Goal: Task Accomplishment & Management: Manage account settings

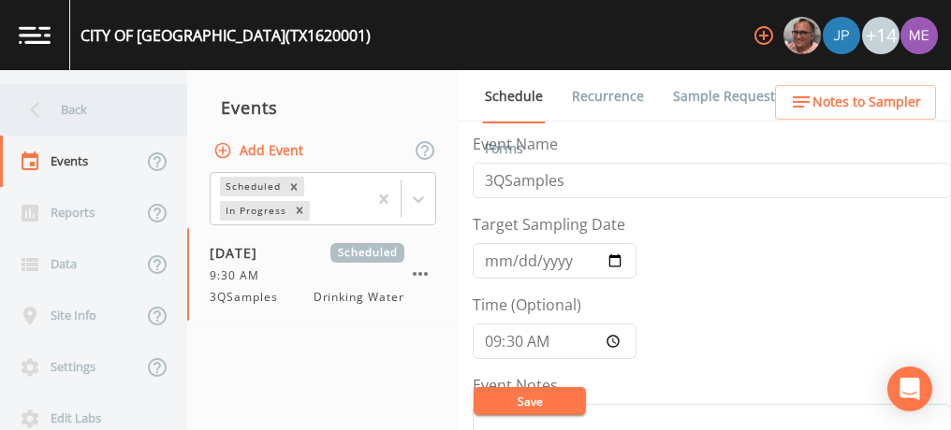
click at [96, 109] on div "Back" at bounding box center [84, 109] width 168 height 51
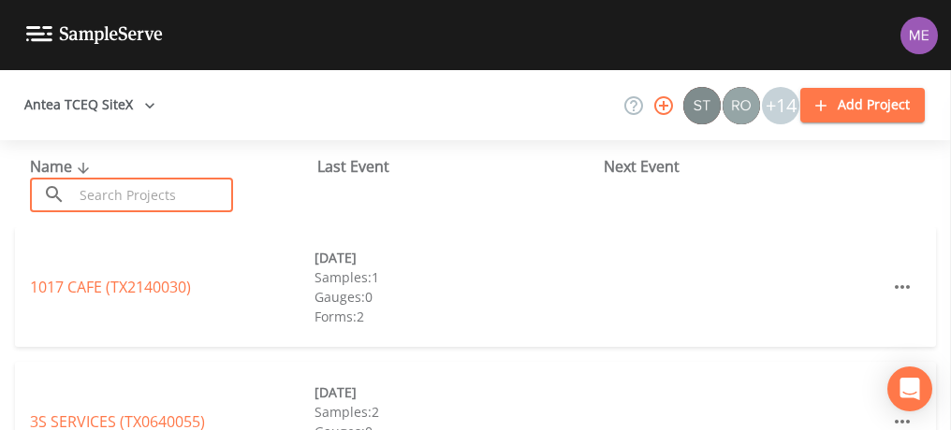
click at [118, 205] on input "text" at bounding box center [153, 195] width 160 height 35
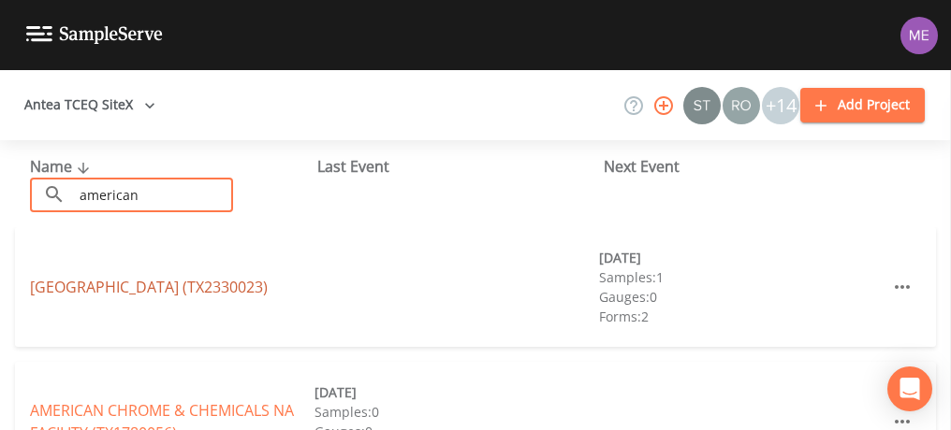
type input "american"
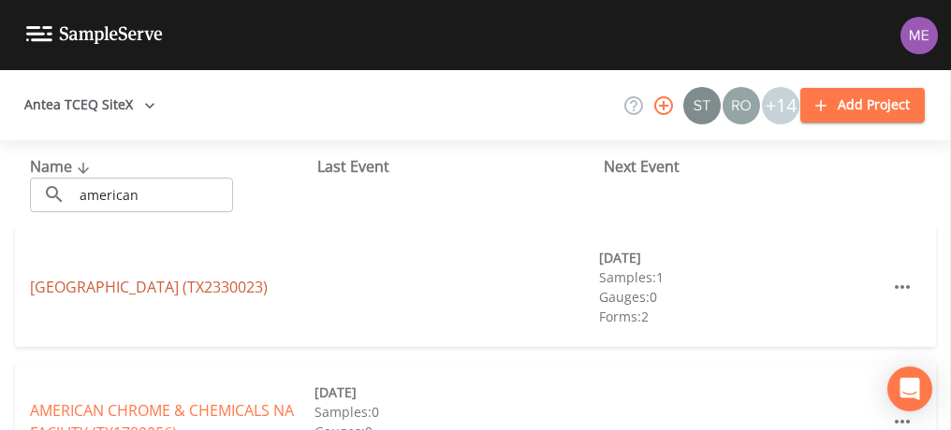
click at [97, 286] on link "[GEOGRAPHIC_DATA] (TX2330023)" at bounding box center [149, 287] width 238 height 21
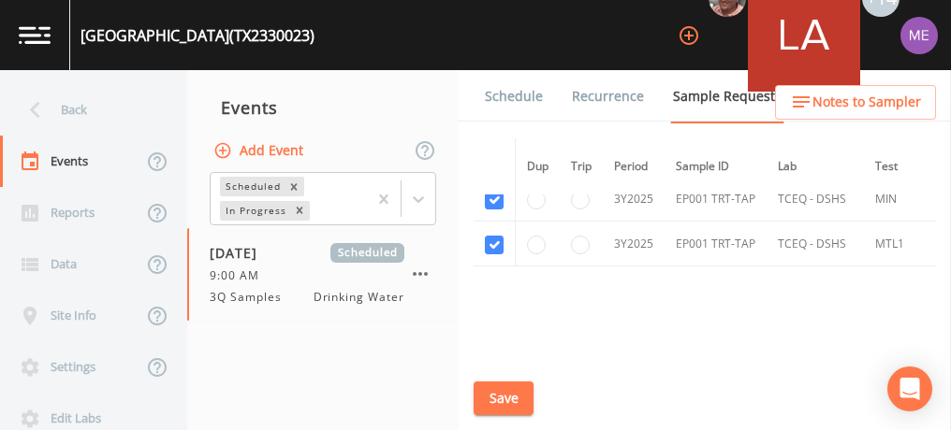
scroll to position [925, 0]
click at [492, 394] on button "Save" at bounding box center [503, 399] width 60 height 35
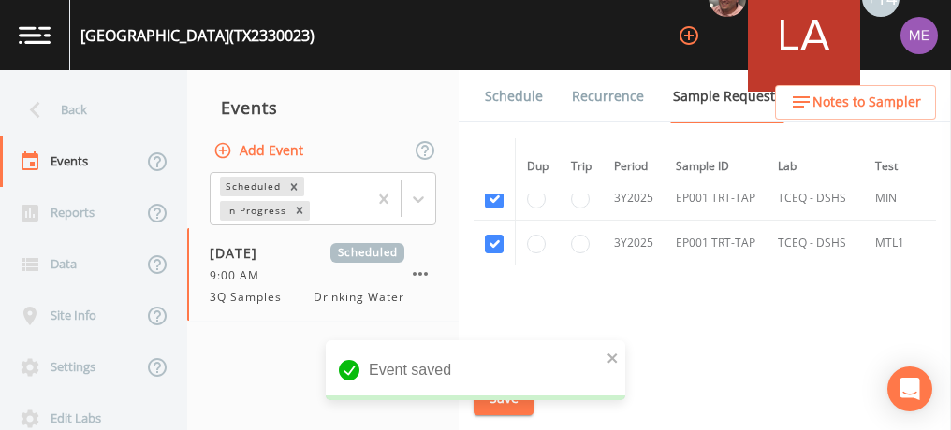
click at [518, 102] on link "Schedule" at bounding box center [514, 96] width 64 height 52
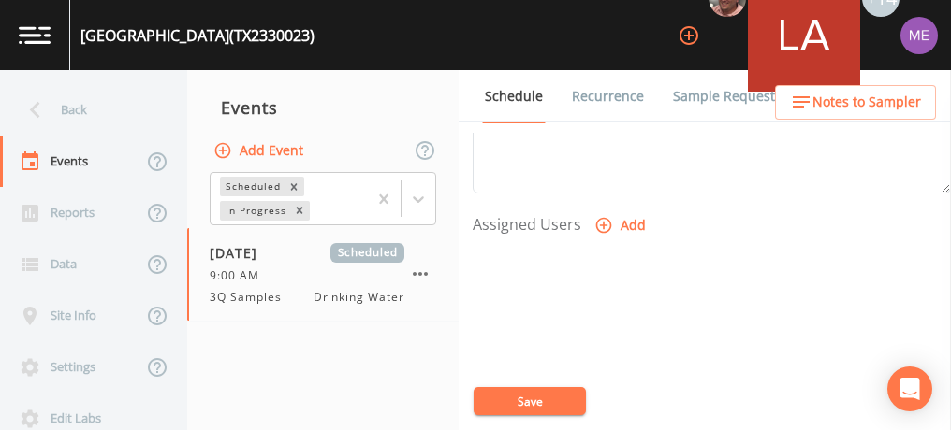
scroll to position [721, 0]
click at [599, 231] on icon "button" at bounding box center [603, 234] width 19 height 19
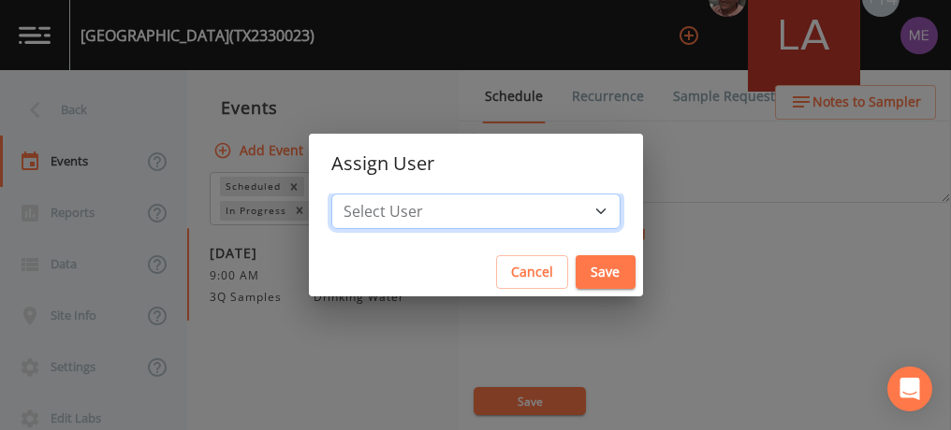
click at [576, 208] on select "Select User [PERSON_NAME] [PERSON_NAME] [PERSON_NAME] [PERSON_NAME] [PERSON_NAM…" at bounding box center [475, 212] width 289 height 36
select select "82fcd260-406f-4720-af66-0de7f1917f1c"
click at [359, 194] on select "Select User [PERSON_NAME] [PERSON_NAME] [PERSON_NAME] [PERSON_NAME] [PERSON_NAM…" at bounding box center [475, 212] width 289 height 36
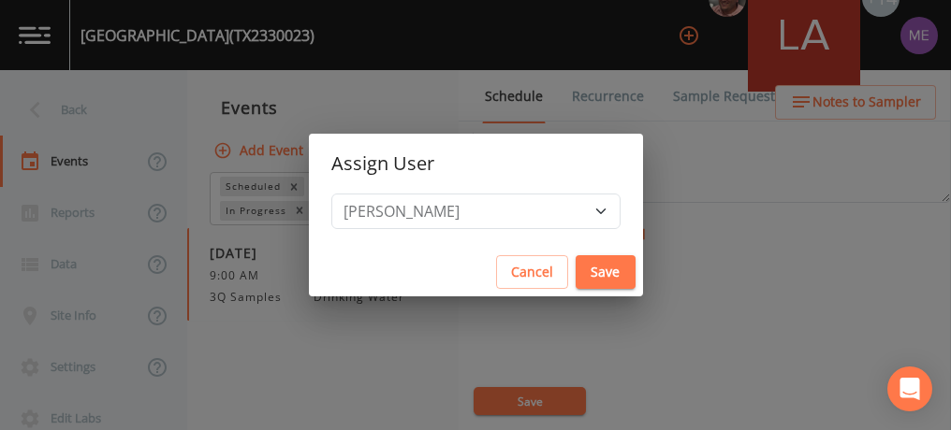
click at [591, 264] on button "Save" at bounding box center [605, 272] width 60 height 35
select select
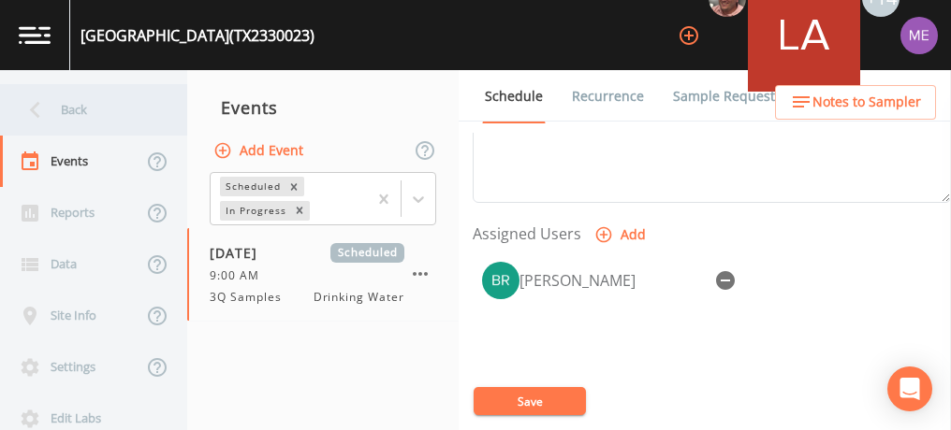
click at [89, 110] on div "Back" at bounding box center [84, 109] width 168 height 51
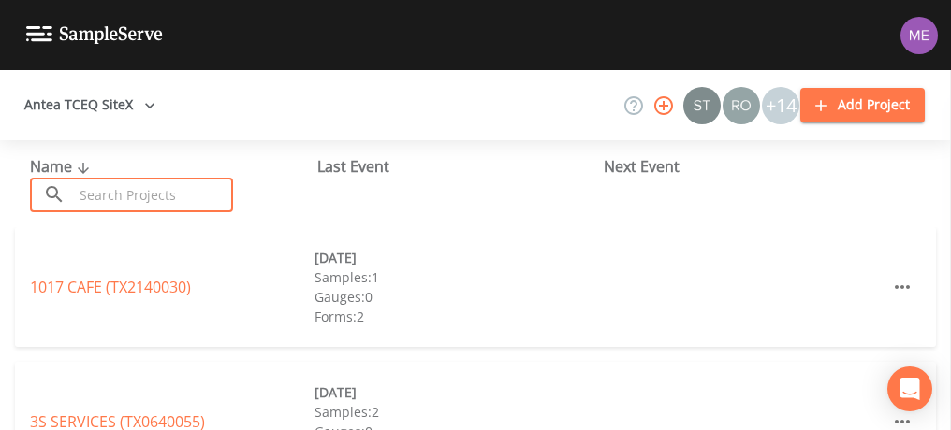
click at [117, 203] on input "text" at bounding box center [153, 195] width 160 height 35
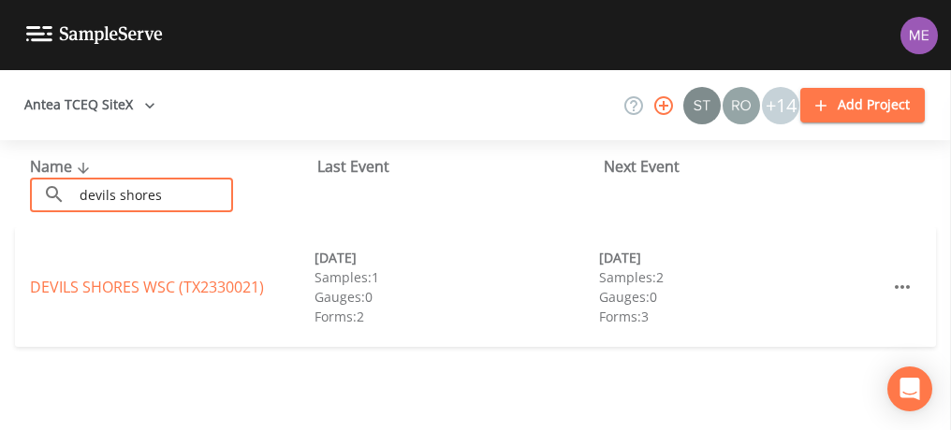
type input "devils shores"
click at [76, 287] on link "DEVILS SHORES WSC (TX2330021)" at bounding box center [147, 287] width 234 height 21
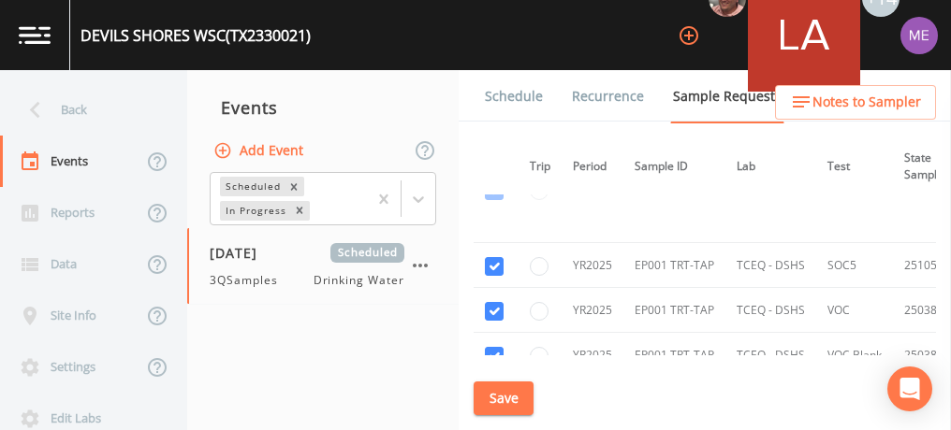
scroll to position [382, 41]
click at [513, 103] on link "Schedule" at bounding box center [514, 96] width 64 height 52
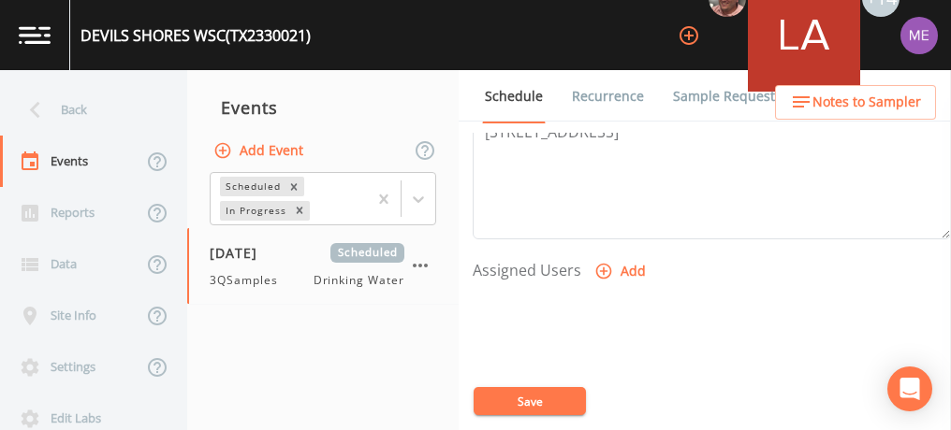
scroll to position [691, 0]
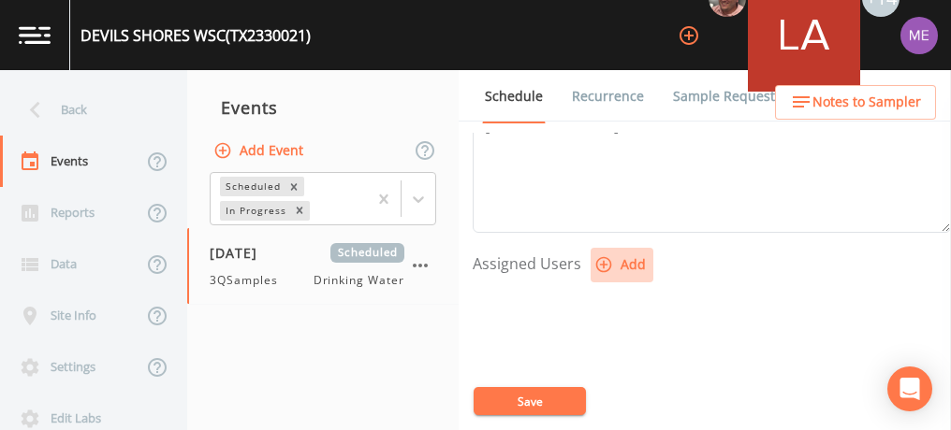
click at [603, 255] on icon "button" at bounding box center [603, 264] width 19 height 19
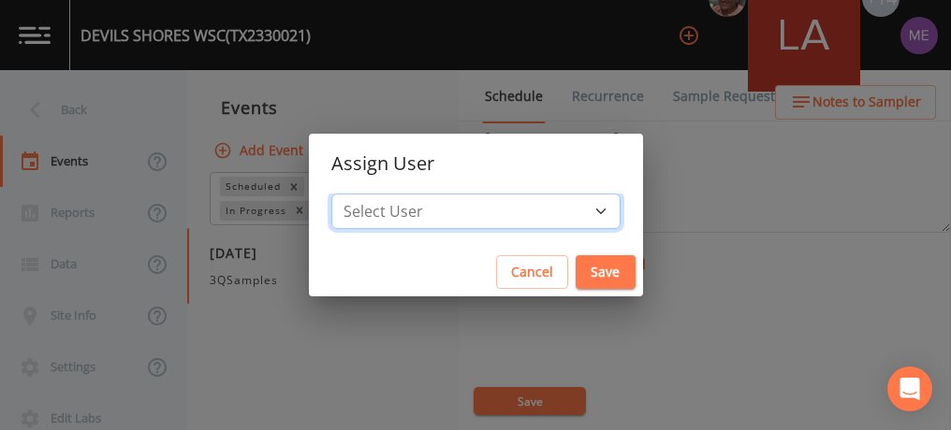
click at [570, 204] on select "Select User [PERSON_NAME] [PERSON_NAME] [PERSON_NAME] [PERSON_NAME] [PERSON_NAM…" at bounding box center [475, 212] width 289 height 36
select select "82fcd260-406f-4720-af66-0de7f1917f1c"
click at [359, 194] on select "Select User [PERSON_NAME] [PERSON_NAME] [PERSON_NAME] [PERSON_NAME] [PERSON_NAM…" at bounding box center [475, 212] width 289 height 36
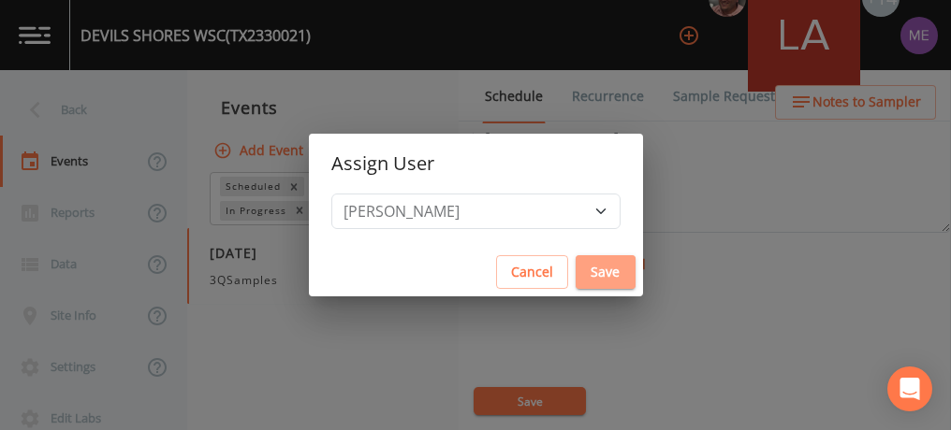
click at [583, 269] on button "Save" at bounding box center [605, 272] width 60 height 35
select select
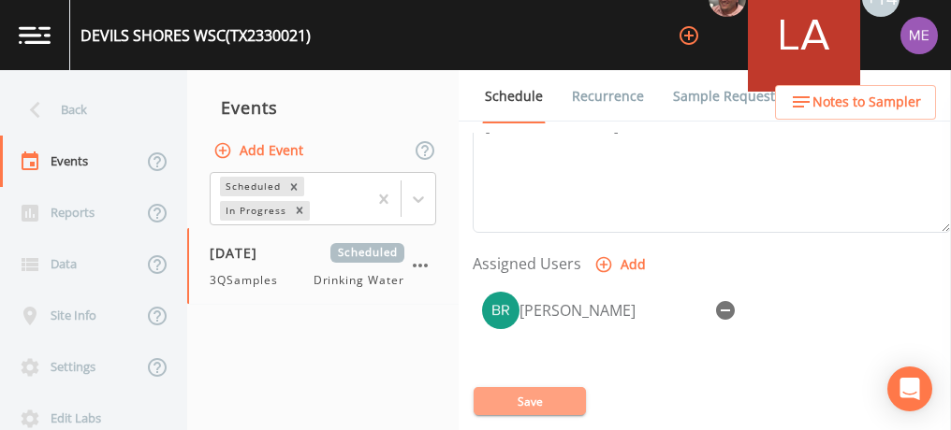
click at [533, 407] on button "Save" at bounding box center [529, 401] width 112 height 28
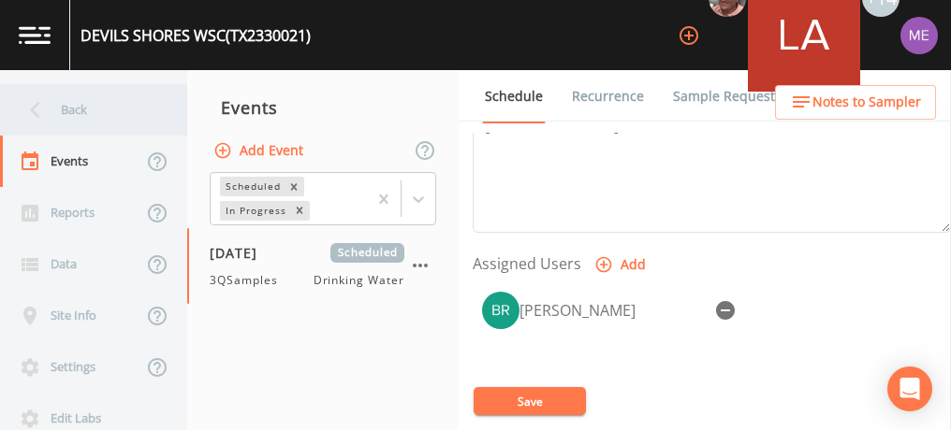
click at [66, 107] on div "Back" at bounding box center [84, 109] width 168 height 51
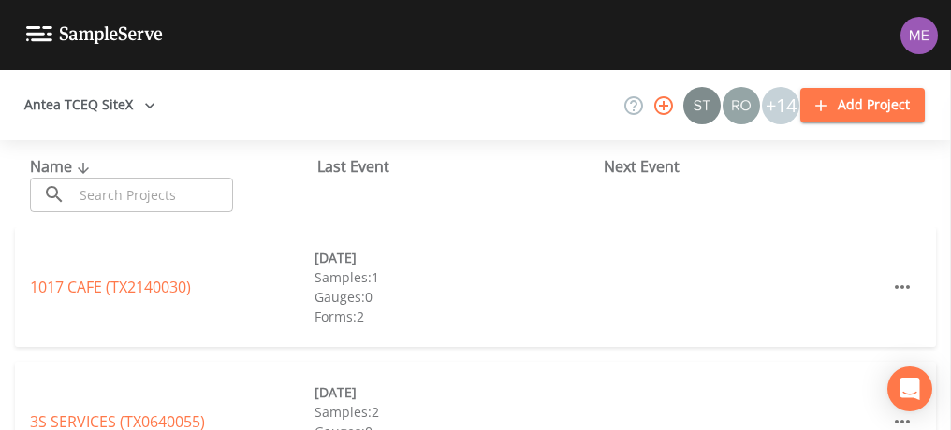
click at [132, 189] on input "text" at bounding box center [153, 195] width 160 height 35
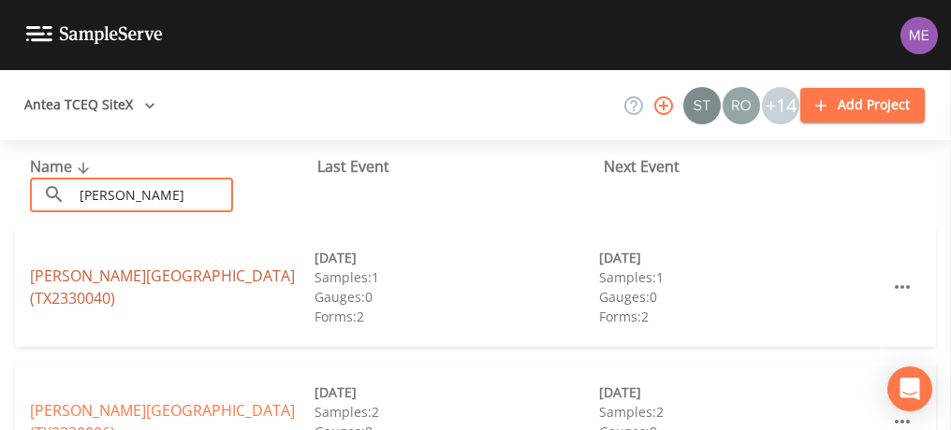
type input "[PERSON_NAME]"
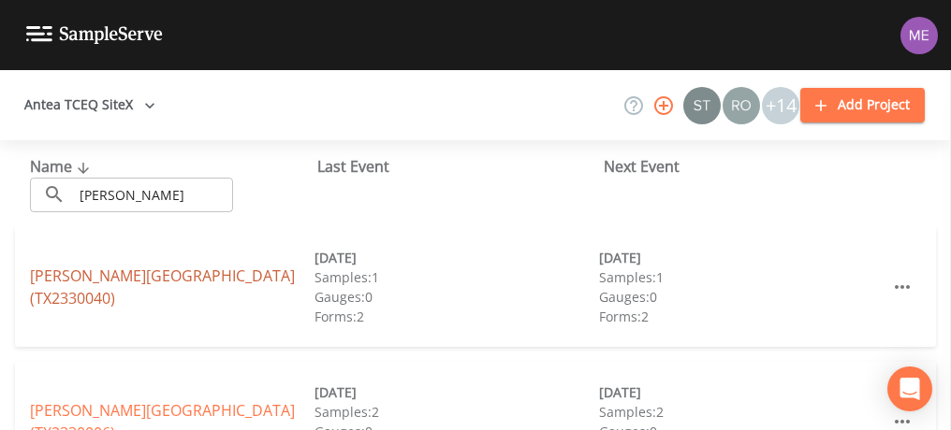
click at [65, 278] on link "[PERSON_NAME][GEOGRAPHIC_DATA] (TX2330040)" at bounding box center [162, 287] width 265 height 43
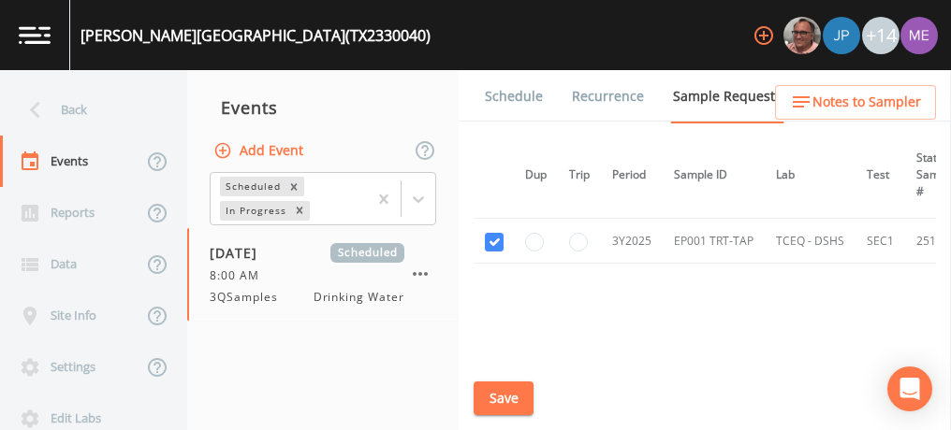
scroll to position [146, 2]
click at [508, 95] on link "Schedule" at bounding box center [514, 96] width 64 height 52
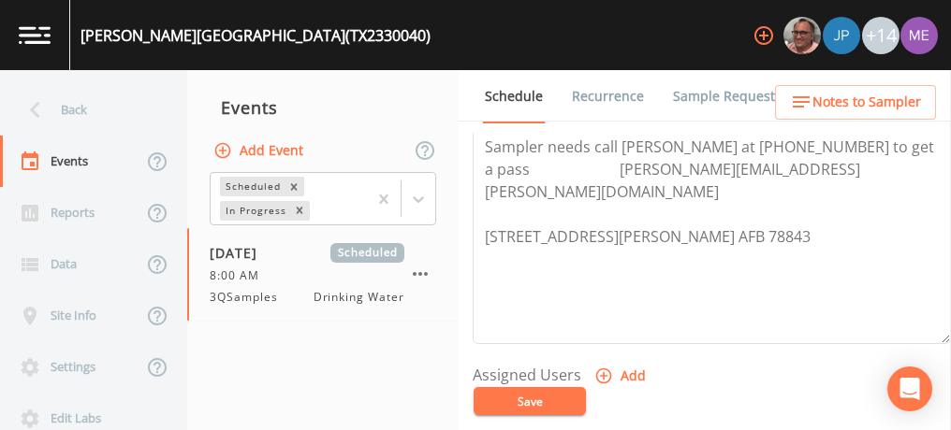
scroll to position [589, 0]
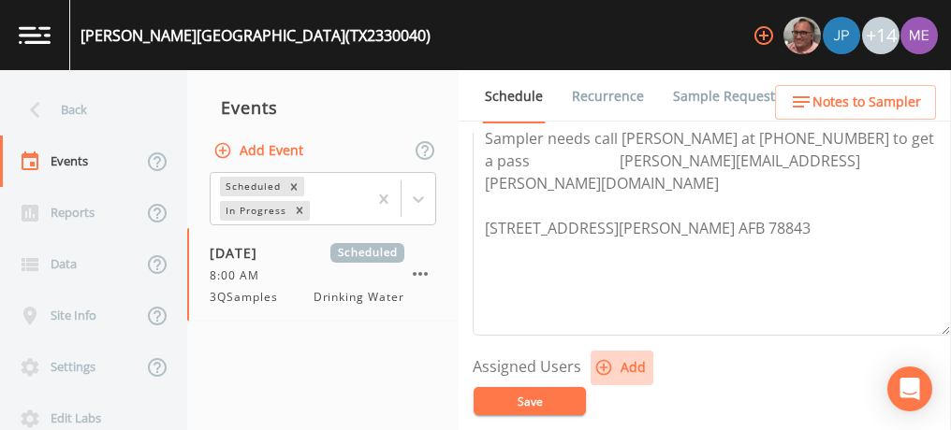
click at [598, 360] on icon "button" at bounding box center [603, 367] width 19 height 19
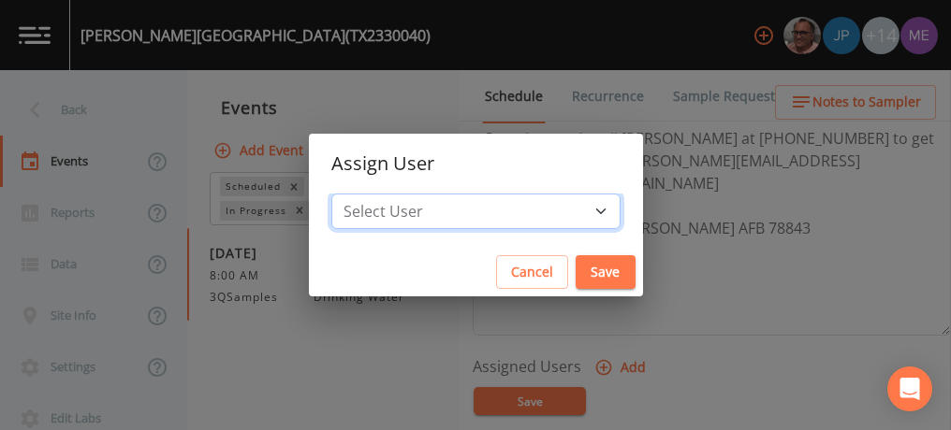
click at [576, 212] on select "Select User [PERSON_NAME] [PERSON_NAME] [PERSON_NAME] [PERSON_NAME] [PERSON_NAM…" at bounding box center [475, 212] width 289 height 36
select select "82fcd260-406f-4720-af66-0de7f1917f1c"
click at [359, 194] on select "Select User [PERSON_NAME] [PERSON_NAME] [PERSON_NAME] [PERSON_NAME] [PERSON_NAM…" at bounding box center [475, 212] width 289 height 36
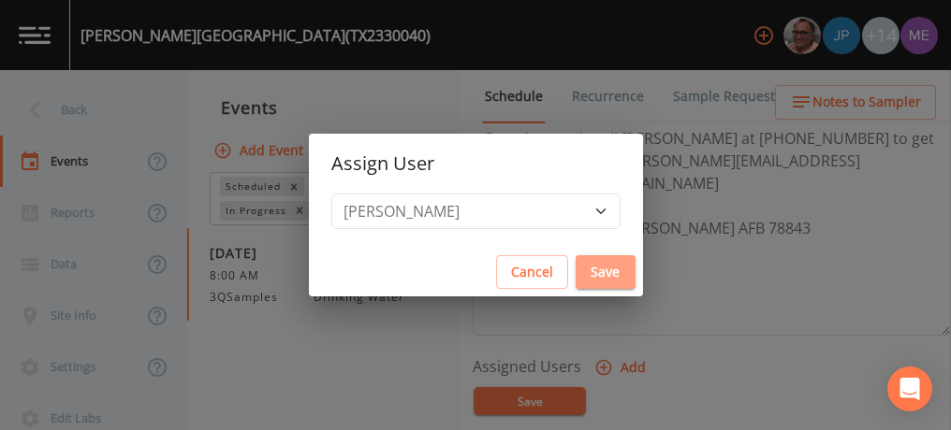
click at [575, 271] on button "Save" at bounding box center [605, 272] width 60 height 35
select select
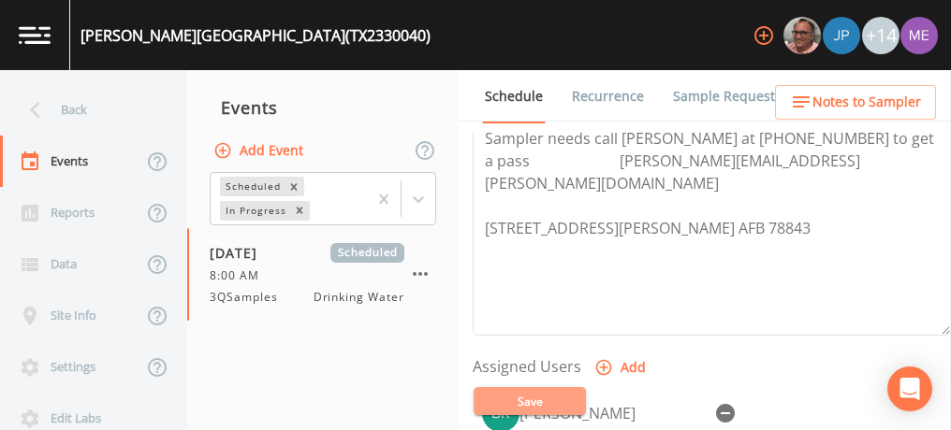
click at [527, 398] on button "Save" at bounding box center [529, 401] width 112 height 28
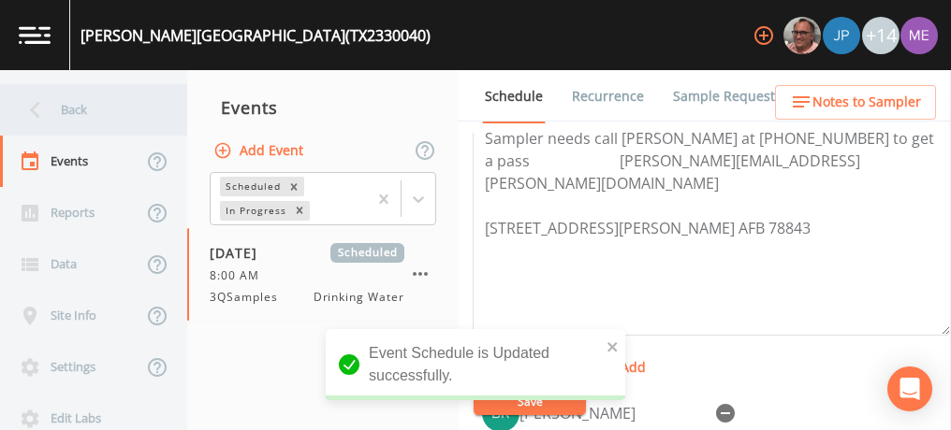
click at [76, 107] on div "Back" at bounding box center [84, 109] width 168 height 51
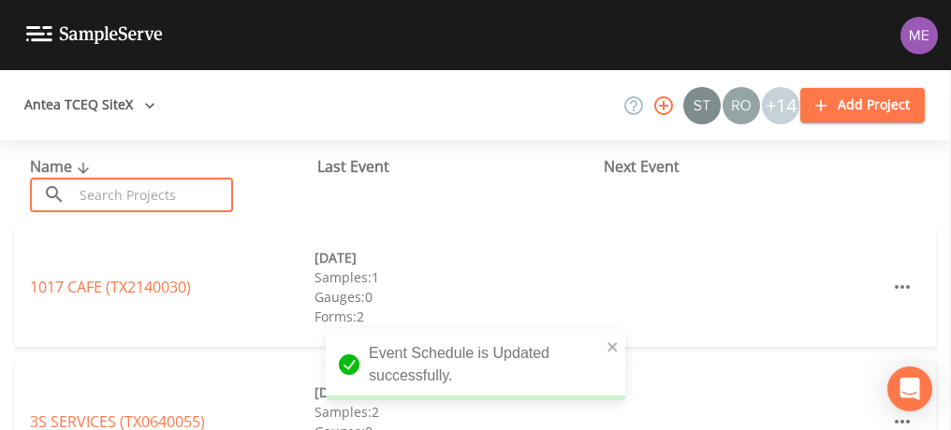
click at [114, 191] on input "text" at bounding box center [153, 195] width 160 height 35
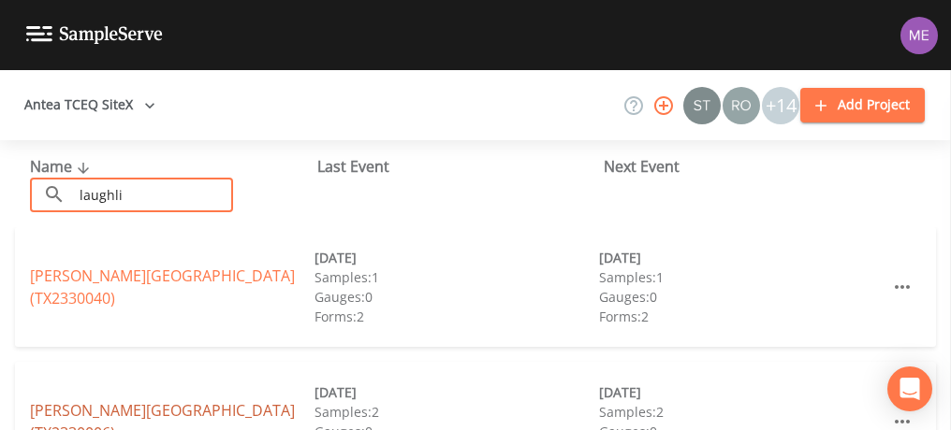
type input "laughli"
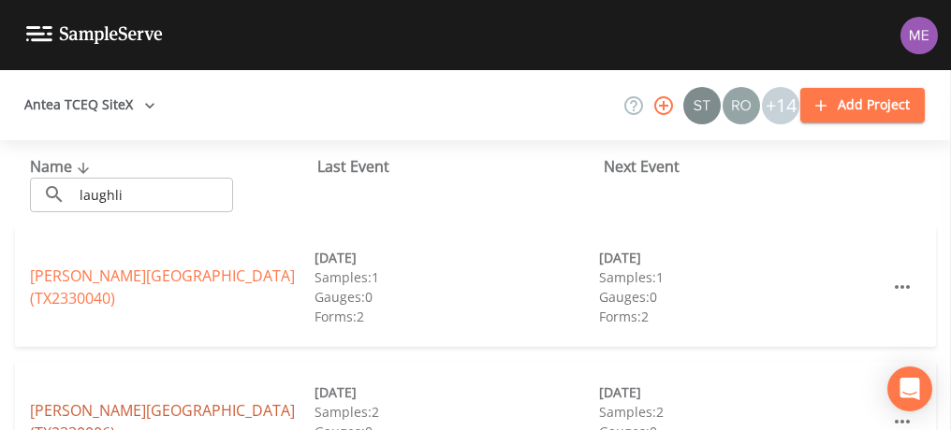
click at [112, 423] on link "[PERSON_NAME][GEOGRAPHIC_DATA] (TX2330006)" at bounding box center [162, 421] width 265 height 43
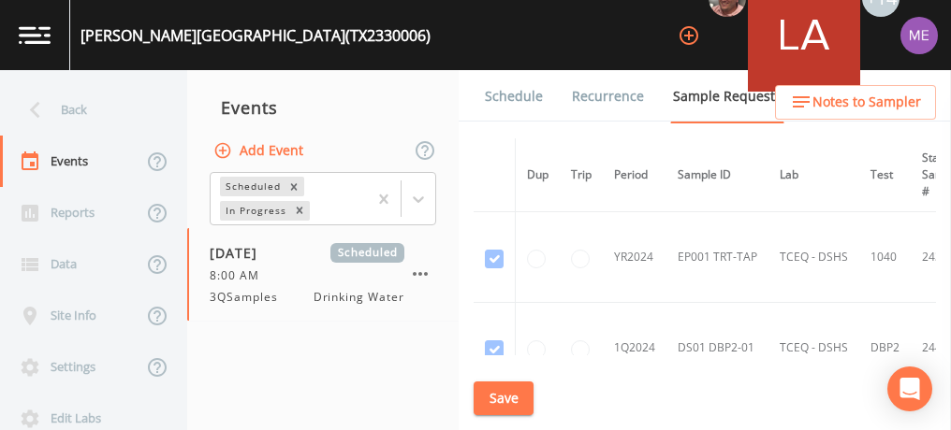
click at [494, 100] on link "Schedule" at bounding box center [514, 96] width 64 height 52
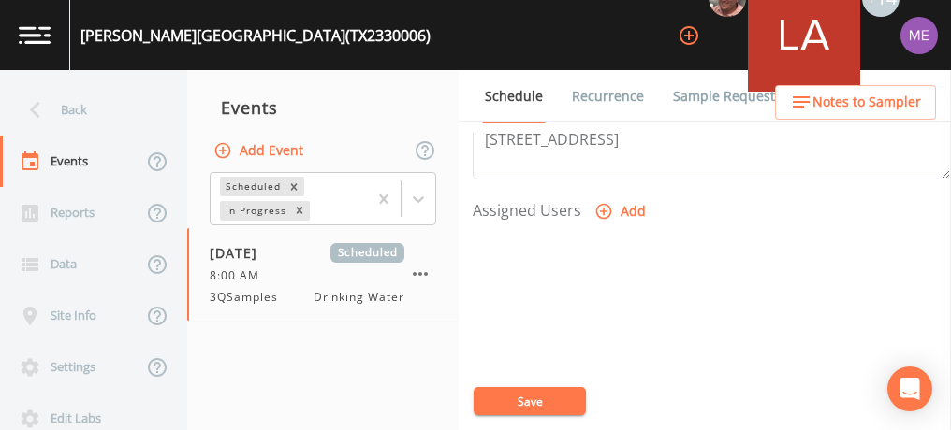
scroll to position [745, 0]
click at [598, 208] on icon "button" at bounding box center [603, 211] width 19 height 19
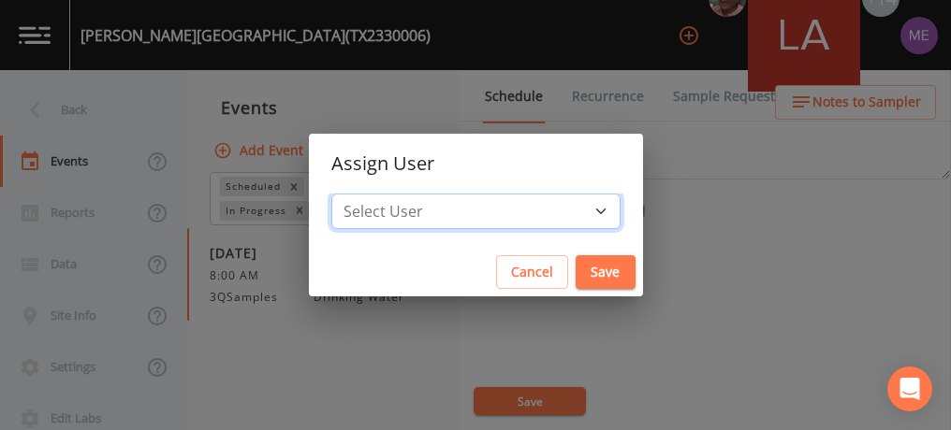
click at [569, 214] on select "Select User [PERSON_NAME] [PERSON_NAME] [PERSON_NAME] [PERSON_NAME] [PERSON_NAM…" at bounding box center [475, 212] width 289 height 36
select select "82fcd260-406f-4720-af66-0de7f1917f1c"
click at [359, 194] on select "Select User [PERSON_NAME] [PERSON_NAME] [PERSON_NAME] [PERSON_NAME] [PERSON_NAM…" at bounding box center [475, 212] width 289 height 36
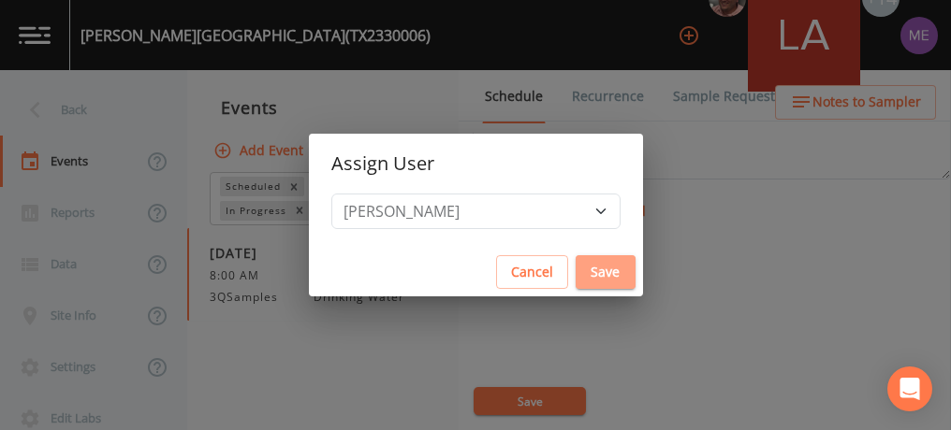
click at [575, 270] on button "Save" at bounding box center [605, 272] width 60 height 35
select select
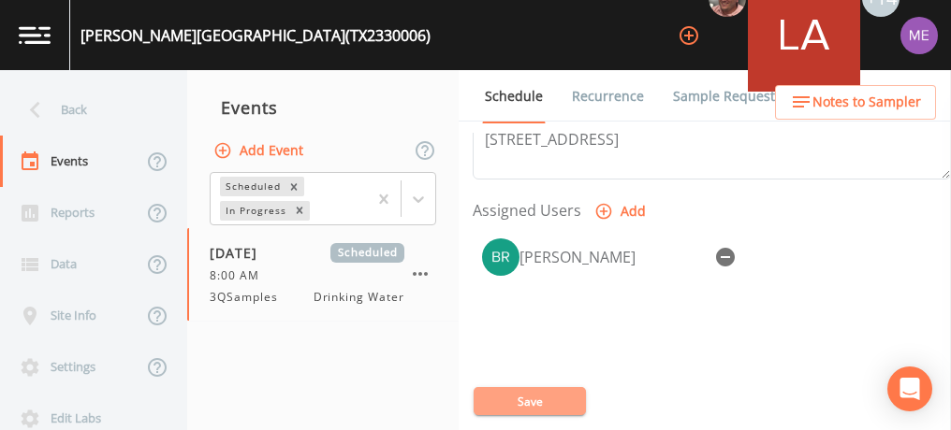
click at [513, 400] on button "Save" at bounding box center [529, 401] width 112 height 28
click at [498, 395] on button "Save" at bounding box center [529, 401] width 112 height 28
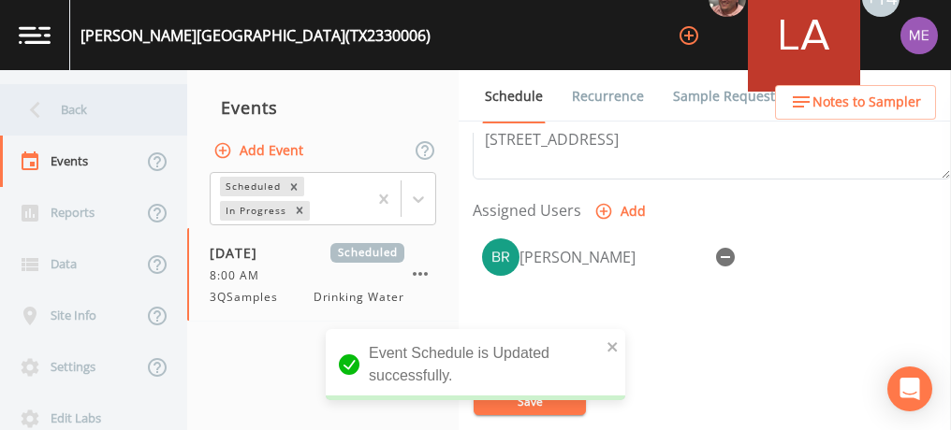
click at [76, 107] on div "Back" at bounding box center [84, 109] width 168 height 51
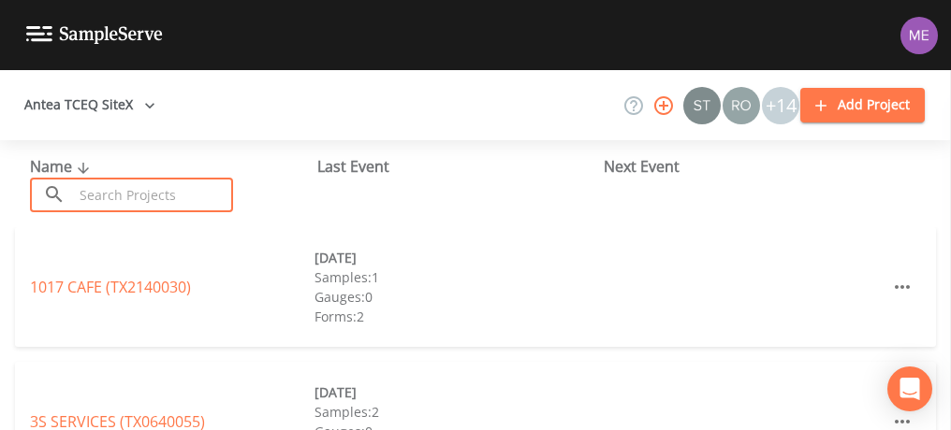
click at [100, 196] on input "text" at bounding box center [153, 195] width 160 height 35
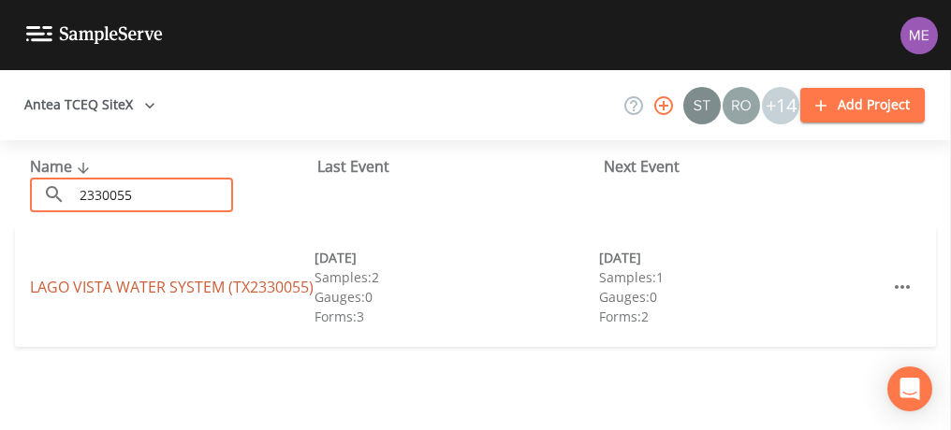
type input "2330055"
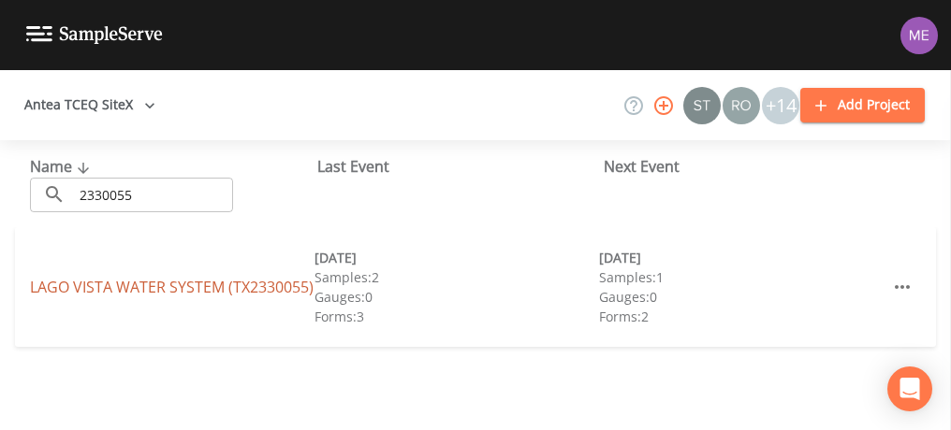
click at [116, 277] on link "LAGO VISTA WATER SYSTEM (TX2330055)" at bounding box center [171, 287] width 283 height 21
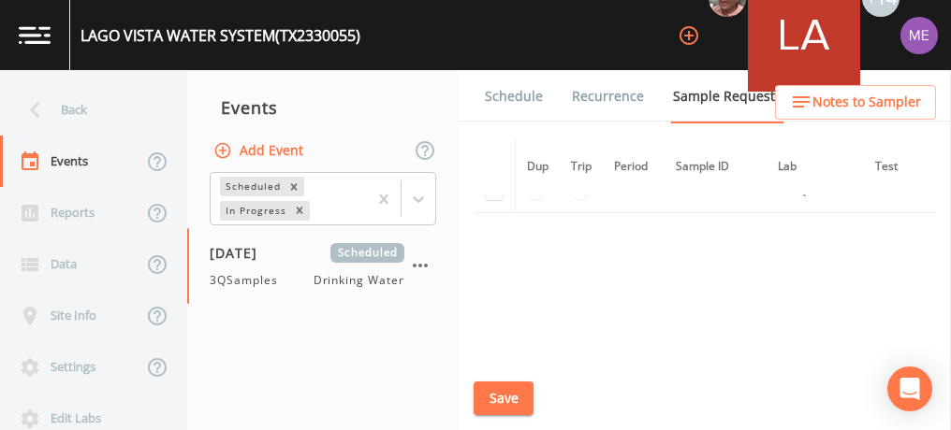
scroll to position [880, 0]
click at [487, 399] on button "Save" at bounding box center [503, 399] width 60 height 35
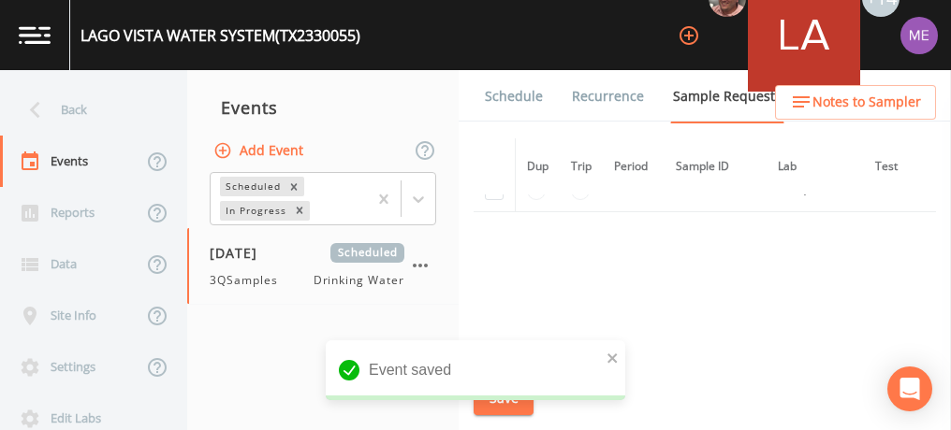
click at [522, 94] on link "Schedule" at bounding box center [514, 96] width 64 height 52
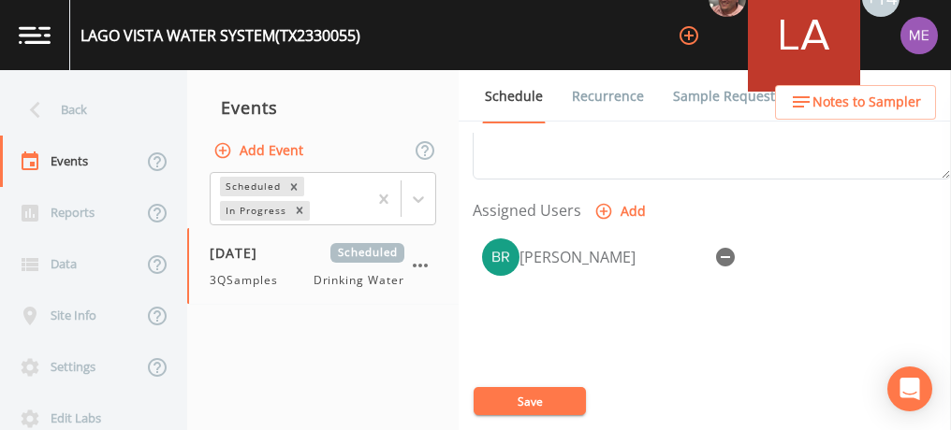
scroll to position [751, 0]
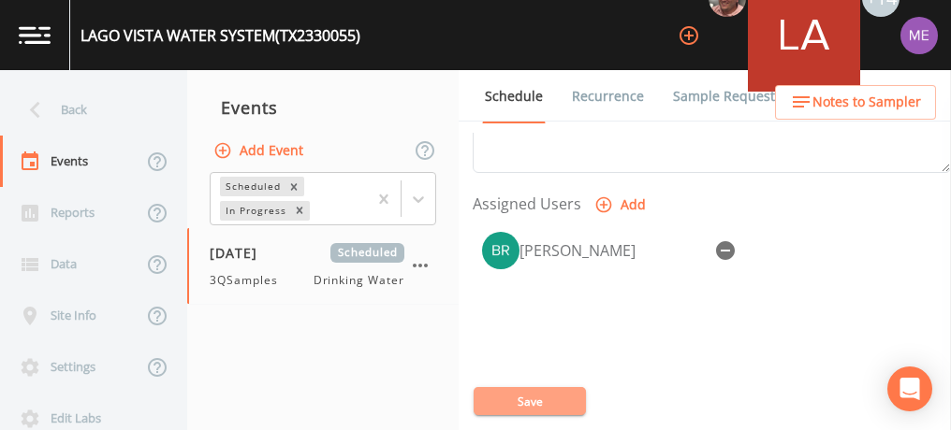
click at [535, 402] on button "Save" at bounding box center [529, 401] width 112 height 28
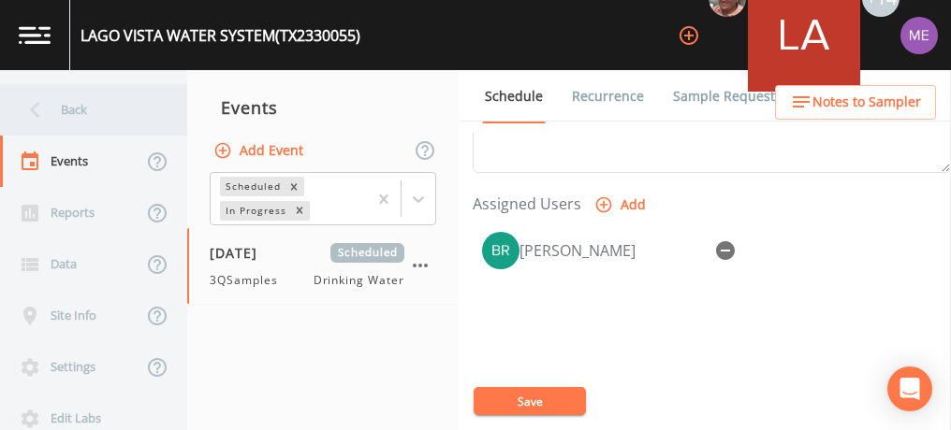
click at [70, 106] on div "Back" at bounding box center [84, 109] width 168 height 51
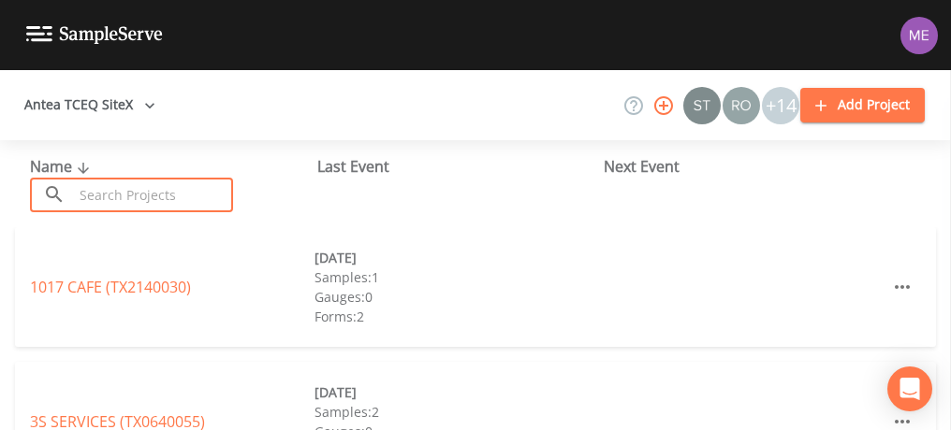
click at [154, 195] on input "text" at bounding box center [153, 195] width 160 height 35
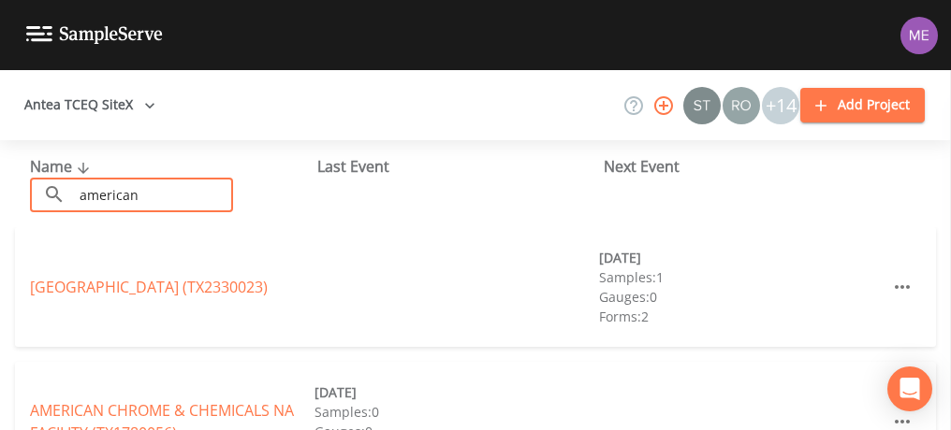
type input "american"
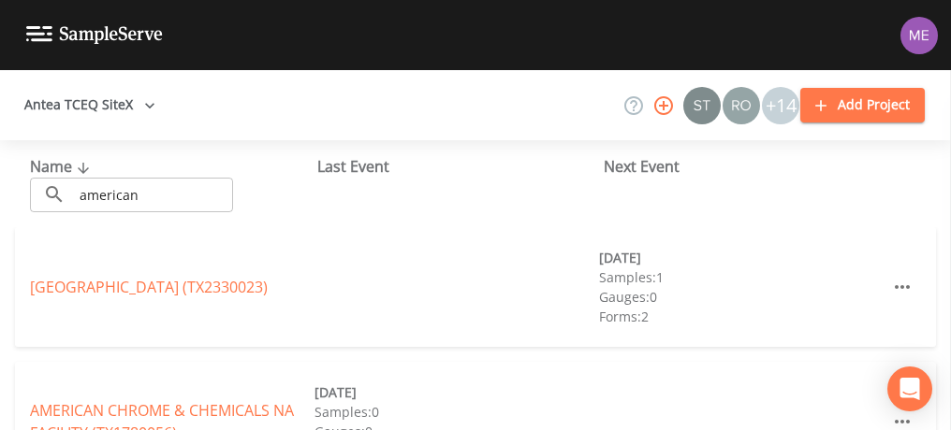
click at [66, 327] on div "[GEOGRAPHIC_DATA] (TX2330023) [DATE] Samples: 1 Gauges: 0 Forms: 2" at bounding box center [475, 287] width 921 height 120
click at [88, 284] on link "[GEOGRAPHIC_DATA] (TX2330023)" at bounding box center [149, 287] width 238 height 21
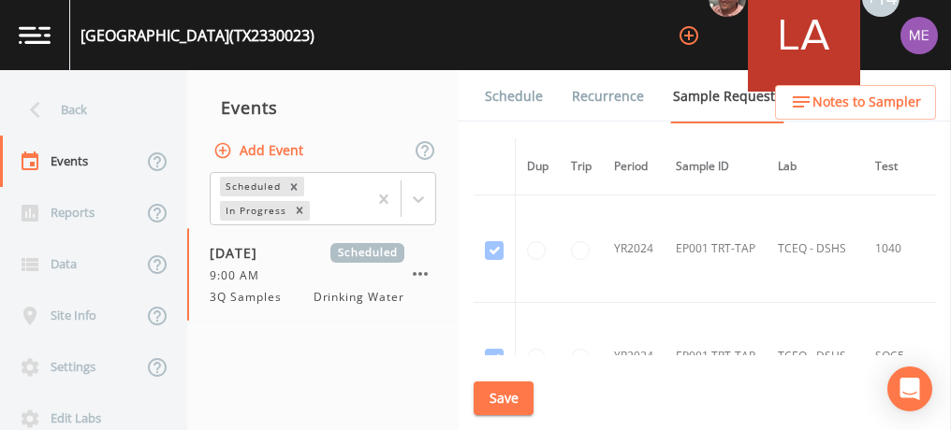
click at [509, 91] on link "Schedule" at bounding box center [514, 96] width 64 height 52
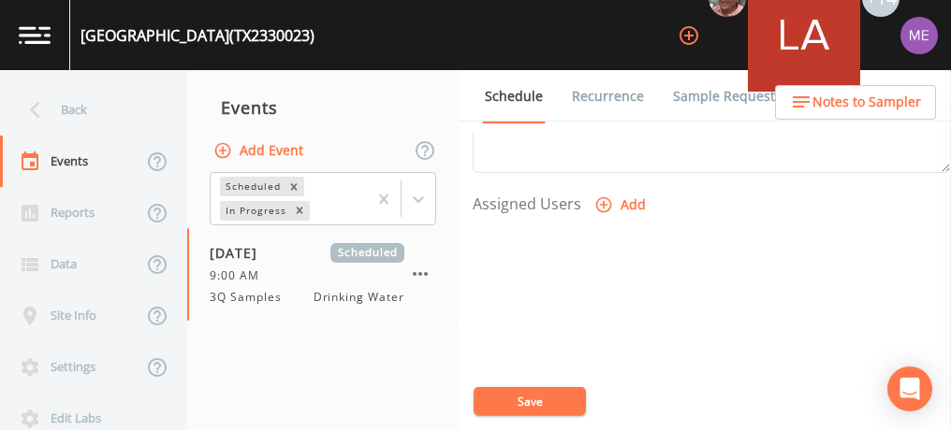
scroll to position [752, 0]
click at [604, 199] on icon "button" at bounding box center [604, 204] width 16 height 16
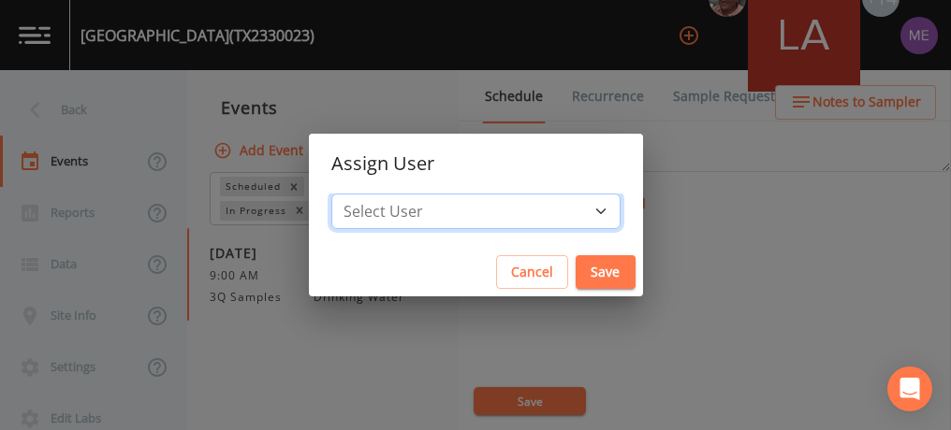
click at [574, 213] on select "Select User [PERSON_NAME] [PERSON_NAME] [PERSON_NAME] [PERSON_NAME] [PERSON_NAM…" at bounding box center [475, 212] width 289 height 36
select select "82fcd260-406f-4720-af66-0de7f1917f1c"
click at [359, 194] on select "Select User [PERSON_NAME] [PERSON_NAME] [PERSON_NAME] [PERSON_NAME] [PERSON_NAM…" at bounding box center [475, 212] width 289 height 36
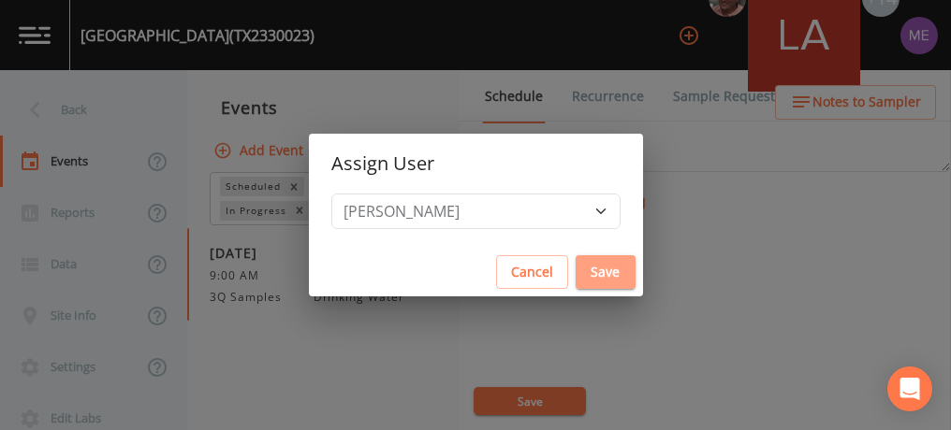
click at [575, 275] on button "Save" at bounding box center [605, 272] width 60 height 35
select select
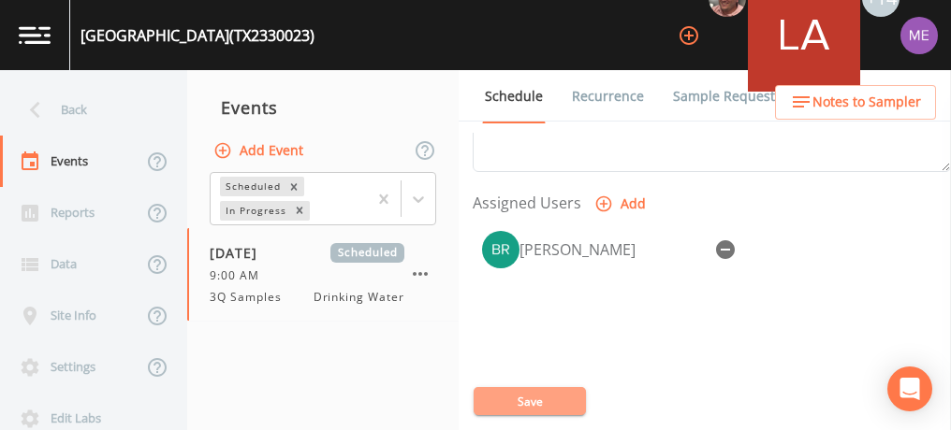
click at [532, 400] on button "Save" at bounding box center [529, 401] width 112 height 28
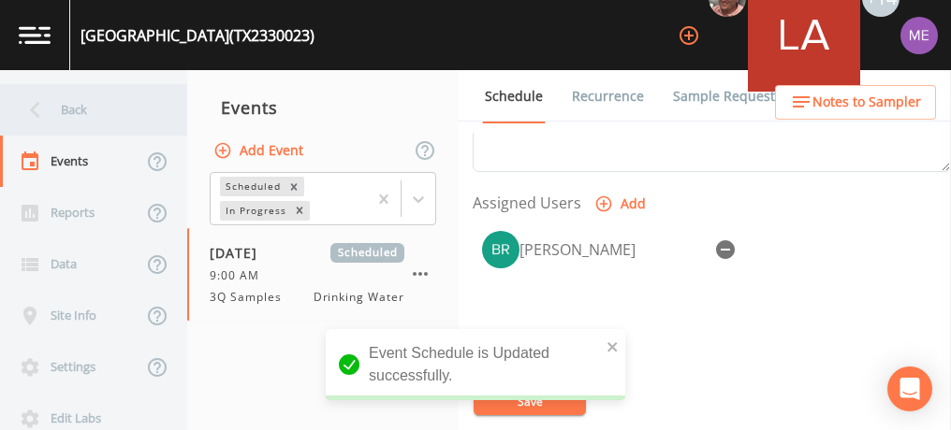
click at [71, 107] on div "Back" at bounding box center [84, 109] width 168 height 51
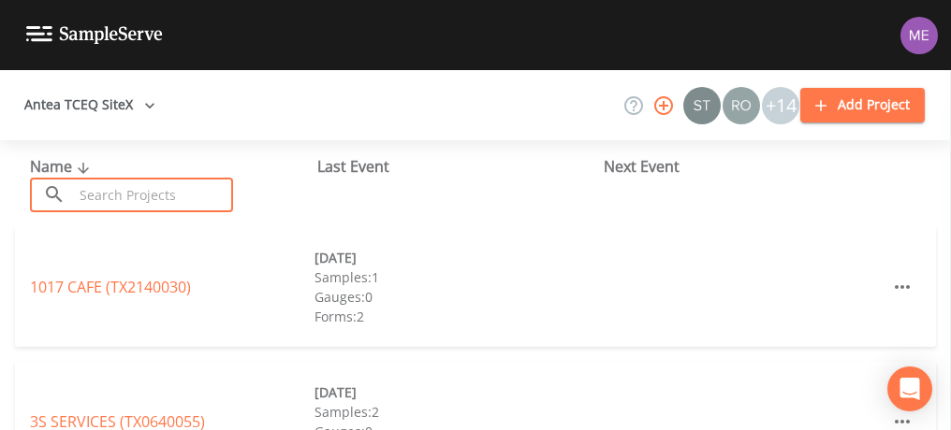
click at [99, 205] on input "text" at bounding box center [153, 195] width 160 height 35
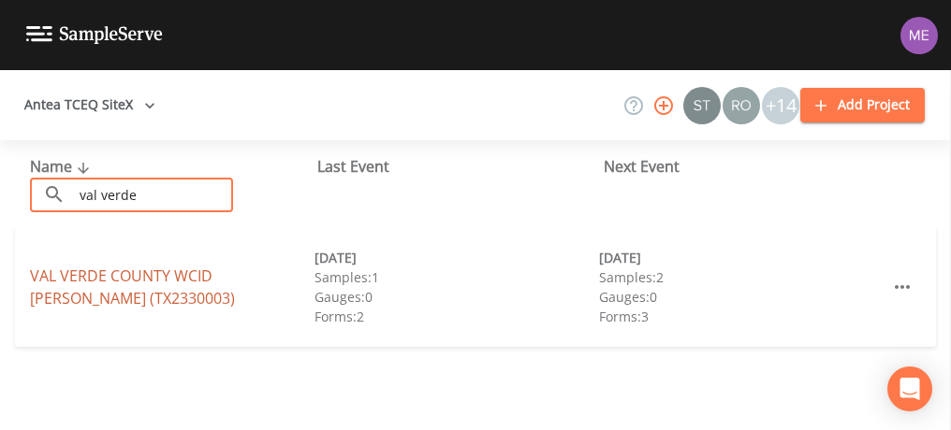
type input "val verde"
click at [124, 284] on link "VAL VERDE COUNTY WCID [PERSON_NAME] (TX2330003)" at bounding box center [132, 287] width 205 height 43
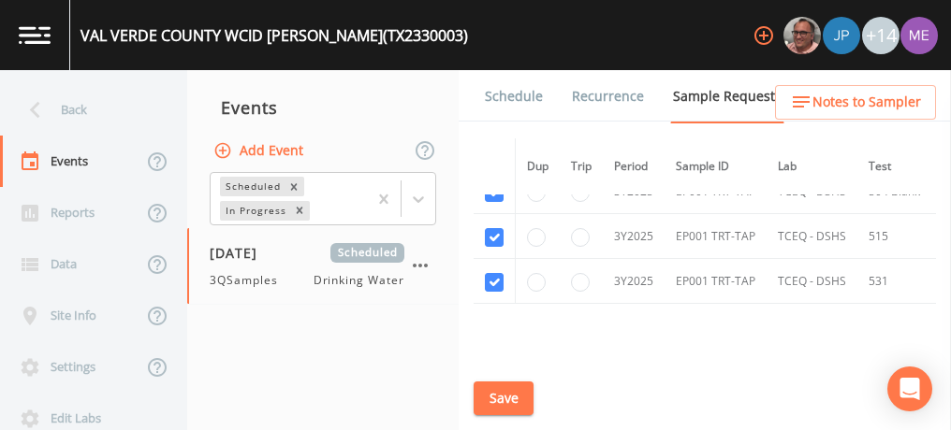
scroll to position [670, 0]
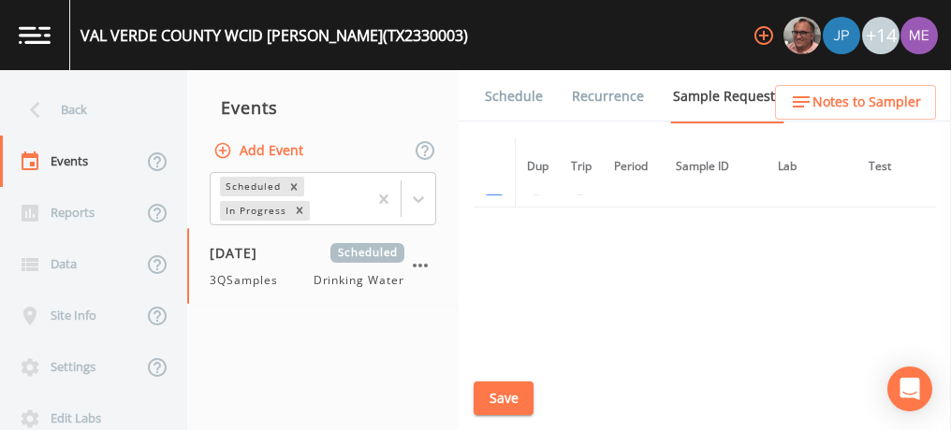
click at [516, 96] on link "Schedule" at bounding box center [514, 96] width 64 height 52
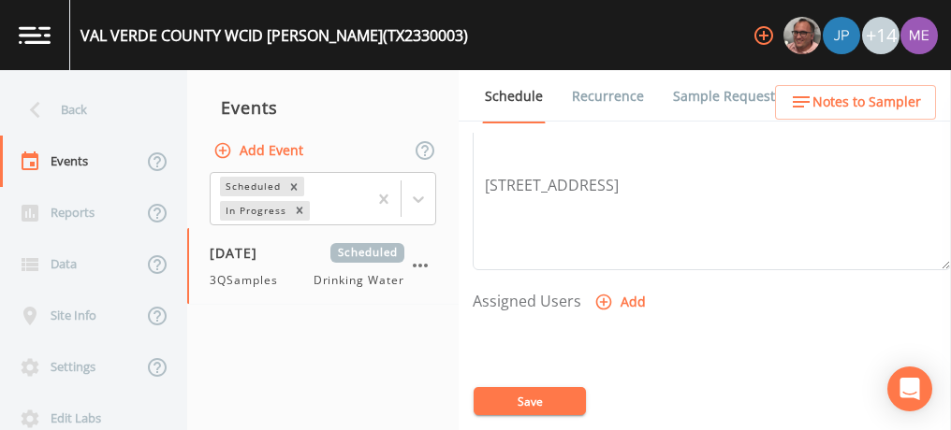
scroll to position [674, 0]
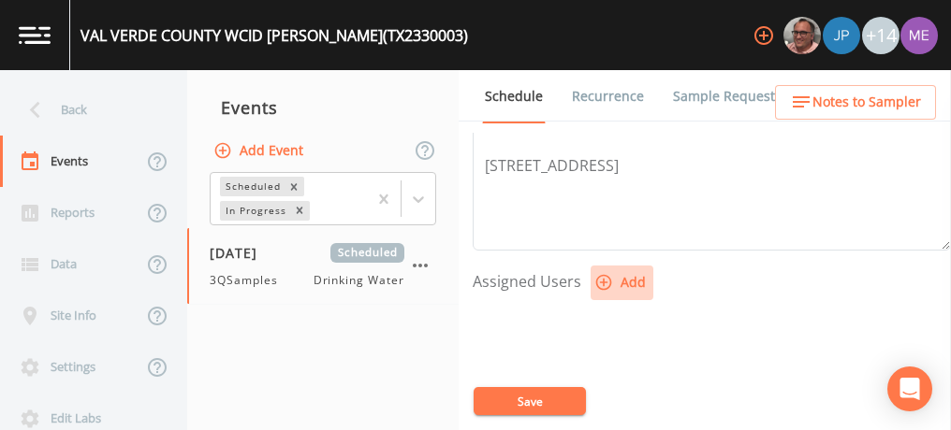
click at [600, 281] on icon "button" at bounding box center [603, 282] width 19 height 19
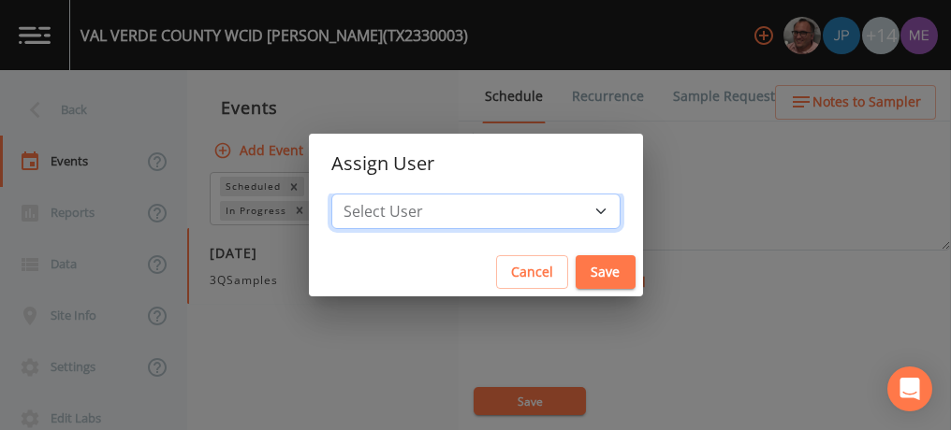
click at [573, 211] on select "Select User [PERSON_NAME] [PERSON_NAME] [PERSON_NAME] [PERSON_NAME] [PERSON_NAM…" at bounding box center [475, 212] width 289 height 36
select select "82fcd260-406f-4720-af66-0de7f1917f1c"
click at [359, 194] on select "Select User [PERSON_NAME] [PERSON_NAME] [PERSON_NAME] [PERSON_NAME] [PERSON_NAM…" at bounding box center [475, 212] width 289 height 36
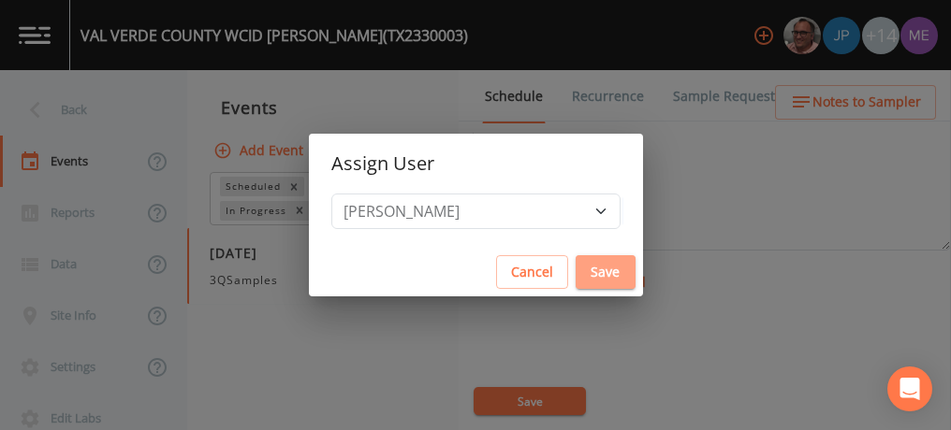
click at [575, 269] on button "Save" at bounding box center [605, 272] width 60 height 35
select select
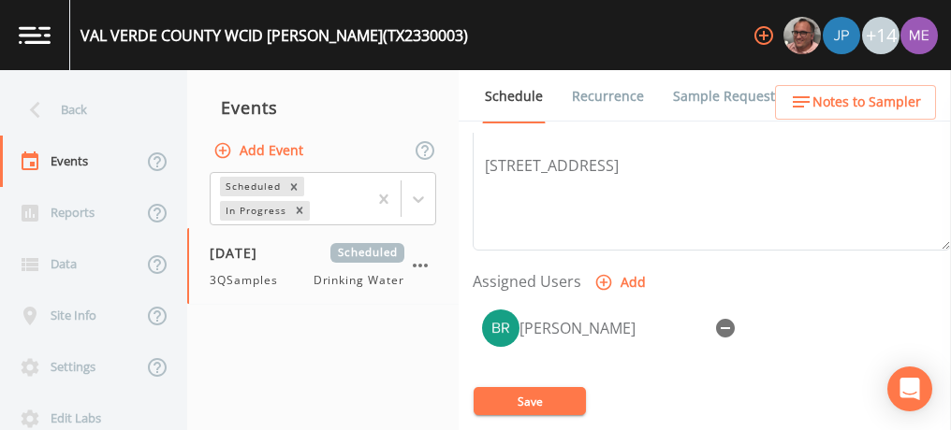
click at [529, 392] on button "Save" at bounding box center [529, 401] width 112 height 28
click at [545, 387] on button "Save" at bounding box center [529, 401] width 112 height 28
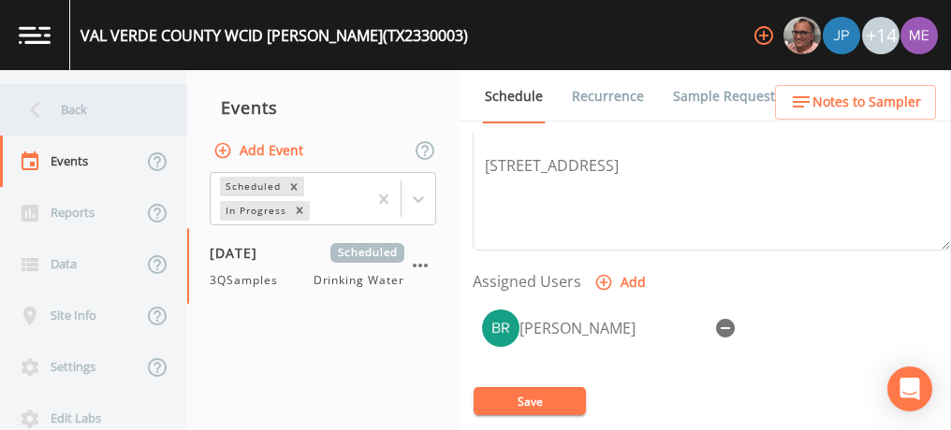
click at [76, 114] on div "Back" at bounding box center [84, 109] width 168 height 51
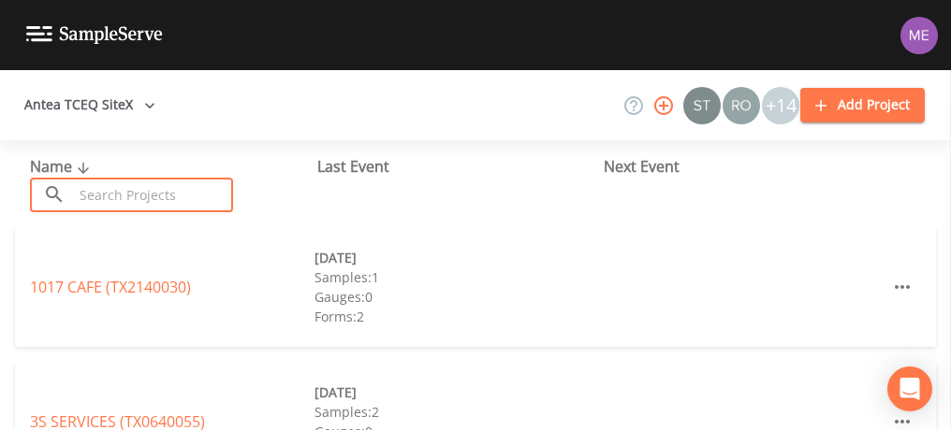
click at [100, 180] on input "text" at bounding box center [153, 195] width 160 height 35
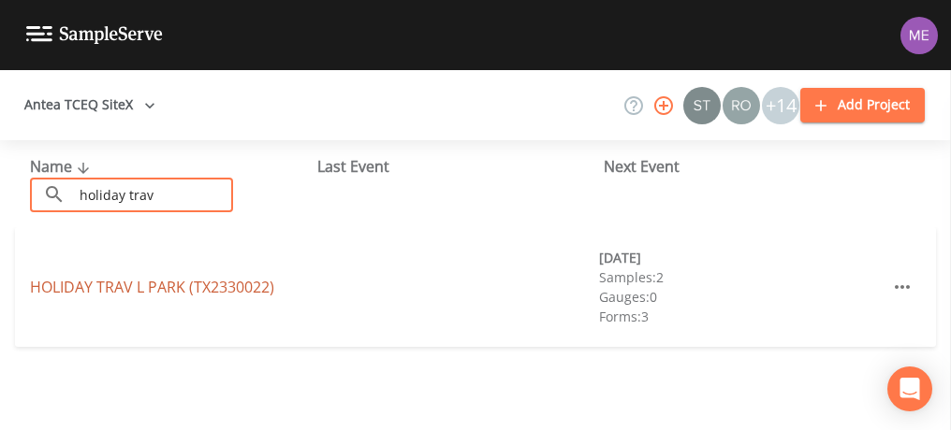
type input "holiday trav"
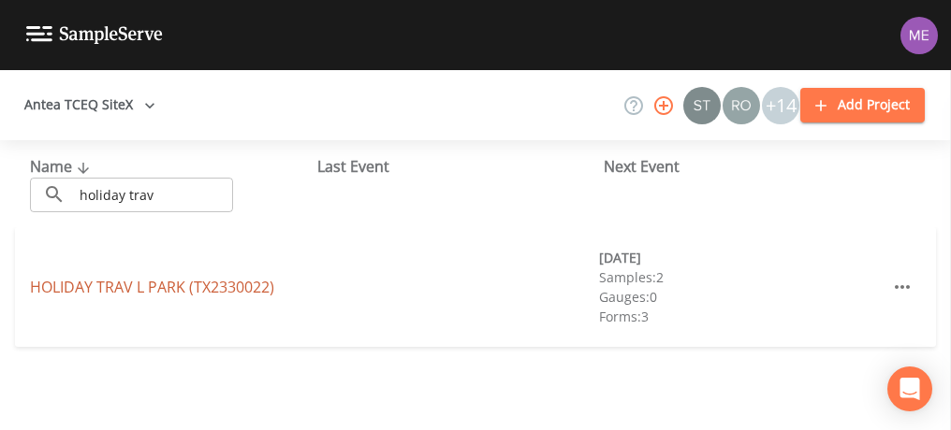
click at [114, 292] on link "HOLIDAY [GEOGRAPHIC_DATA] (TX2330022)" at bounding box center [152, 287] width 244 height 21
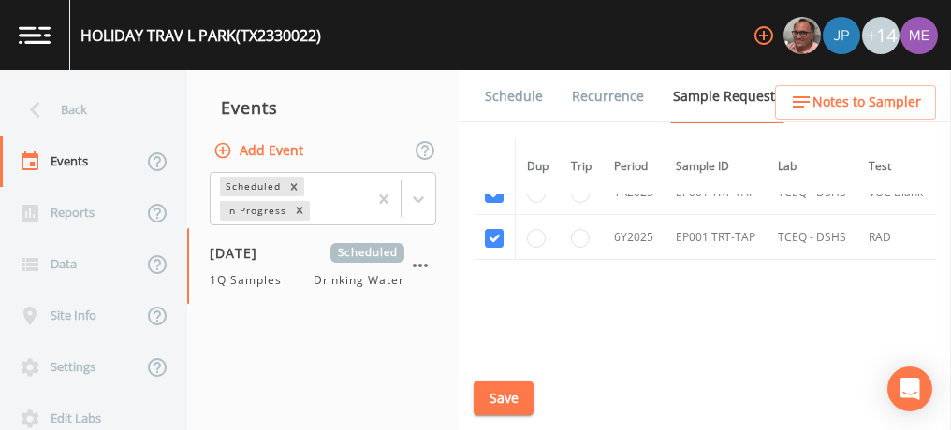
scroll to position [1180, 0]
click at [506, 96] on link "Schedule" at bounding box center [514, 96] width 64 height 52
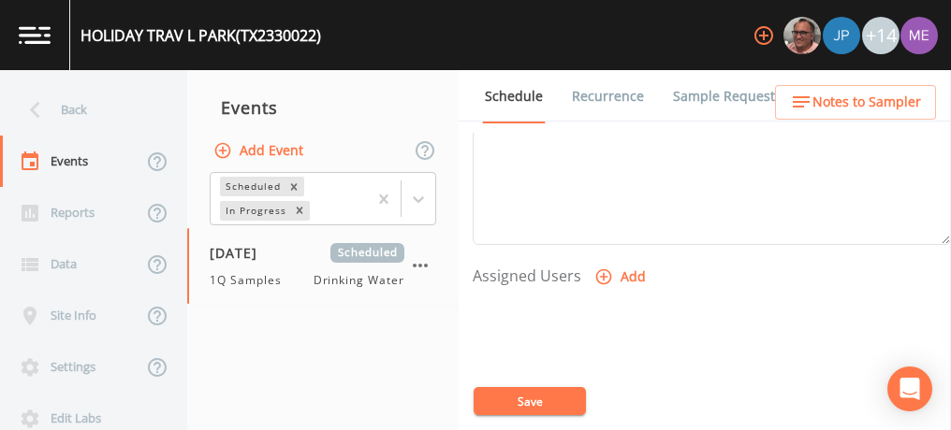
scroll to position [681, 0]
click at [607, 268] on icon "button" at bounding box center [604, 276] width 16 height 16
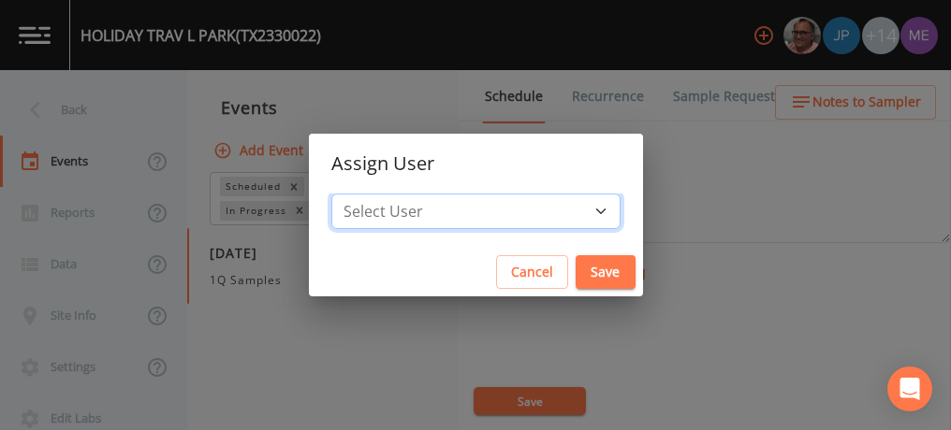
click at [564, 205] on select "Select User [PERSON_NAME] [PERSON_NAME] [PERSON_NAME] [PERSON_NAME] [PERSON_NAM…" at bounding box center [475, 212] width 289 height 36
select select "82fcd260-406f-4720-af66-0de7f1917f1c"
click at [359, 194] on select "Select User [PERSON_NAME] [PERSON_NAME] [PERSON_NAME] [PERSON_NAME] [PERSON_NAM…" at bounding box center [475, 212] width 289 height 36
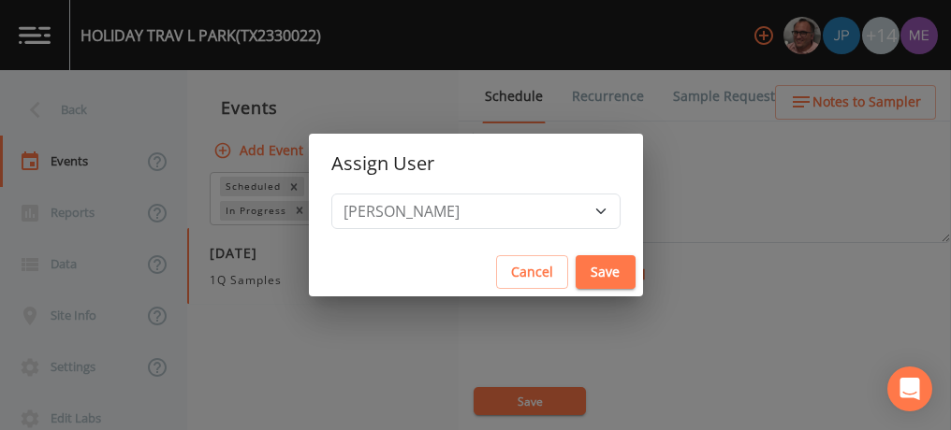
click at [575, 269] on button "Save" at bounding box center [605, 272] width 60 height 35
select select
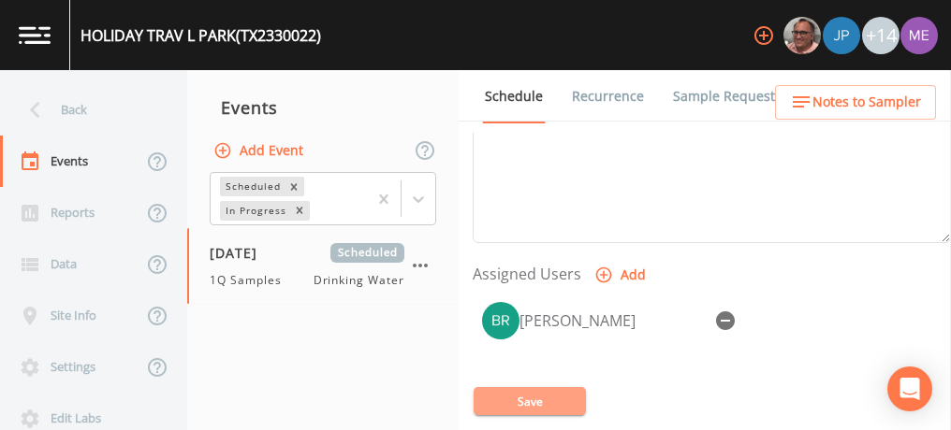
click at [554, 393] on button "Save" at bounding box center [529, 401] width 112 height 28
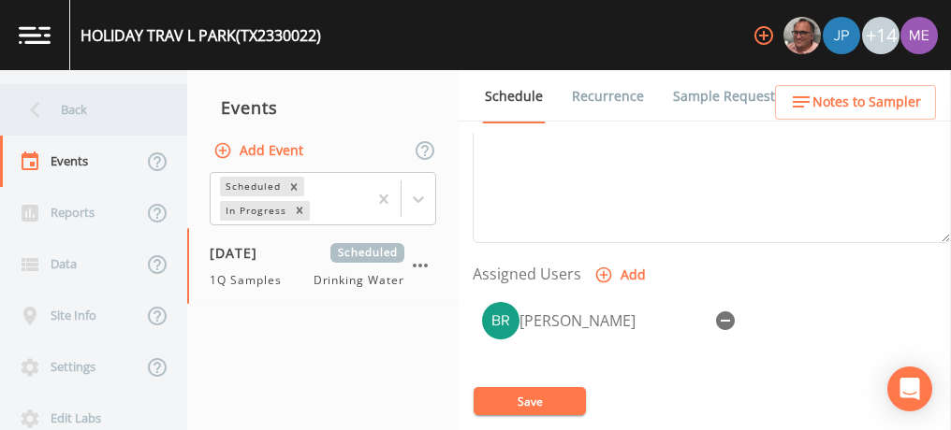
click at [66, 108] on div "Back" at bounding box center [84, 109] width 168 height 51
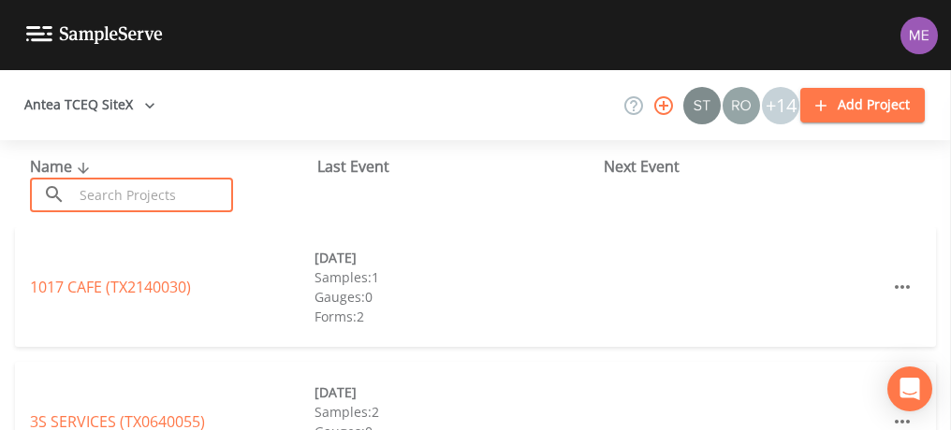
click at [112, 196] on input "text" at bounding box center [153, 195] width 160 height 35
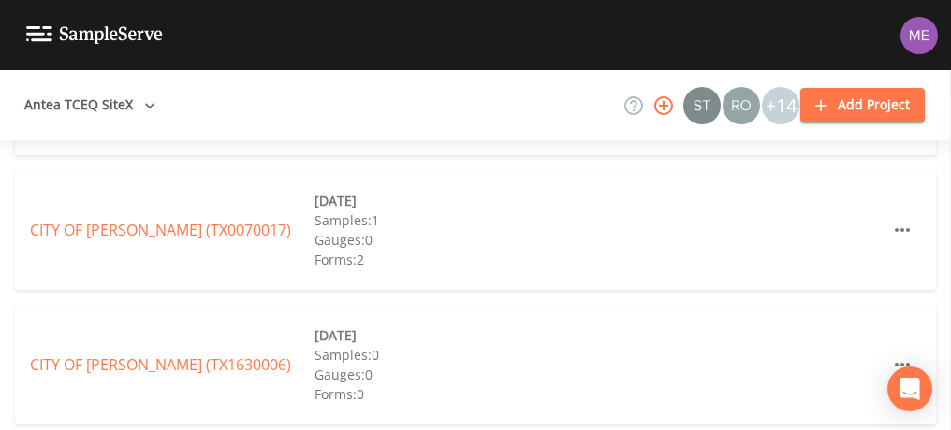
scroll to position [1540, 0]
type input "ne"
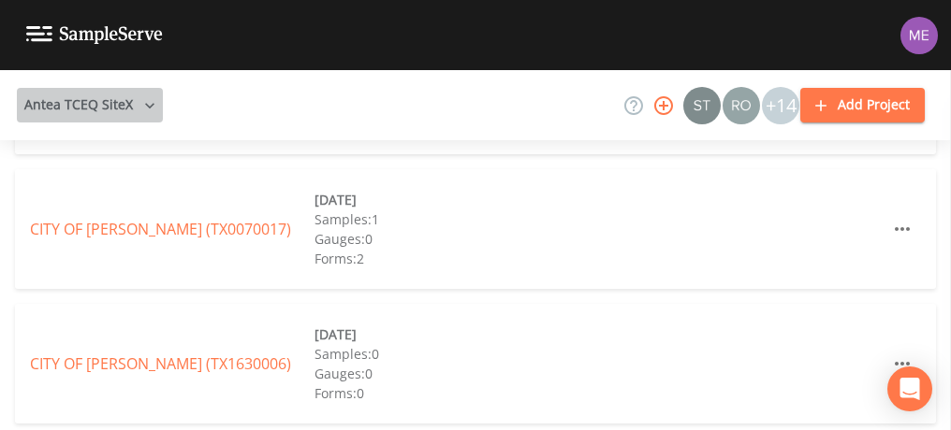
click at [142, 111] on icon "button" at bounding box center [149, 105] width 19 height 19
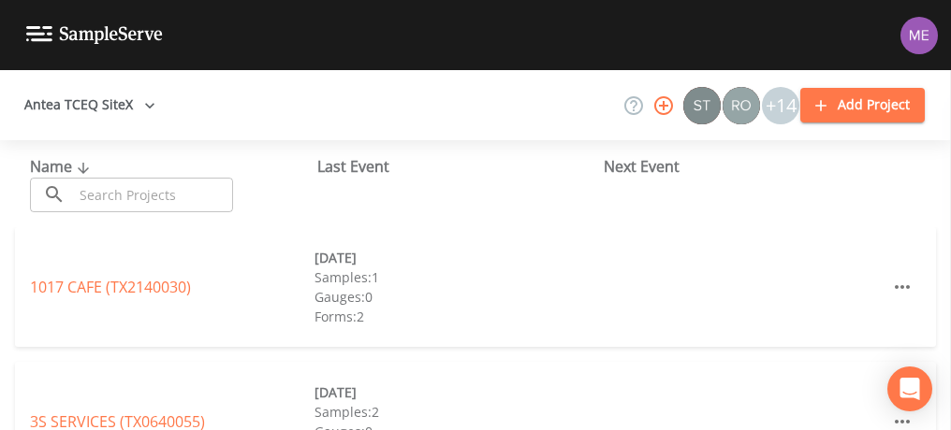
click at [155, 193] on input "text" at bounding box center [153, 195] width 160 height 35
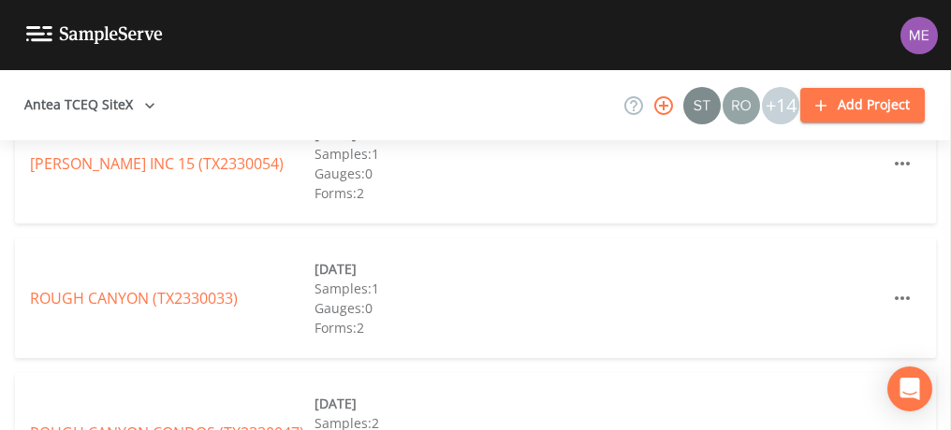
scroll to position [3488, 0]
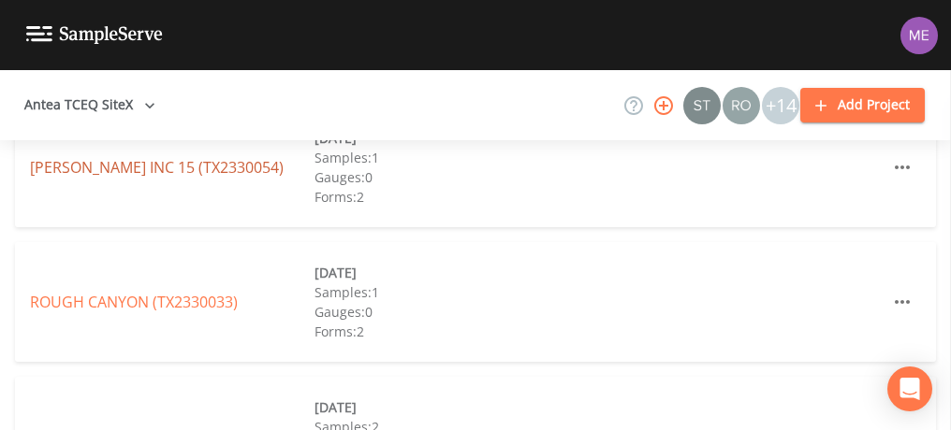
type input "233"
click at [174, 166] on link "[PERSON_NAME] INC 15 (TX2330054)" at bounding box center [157, 167] width 254 height 21
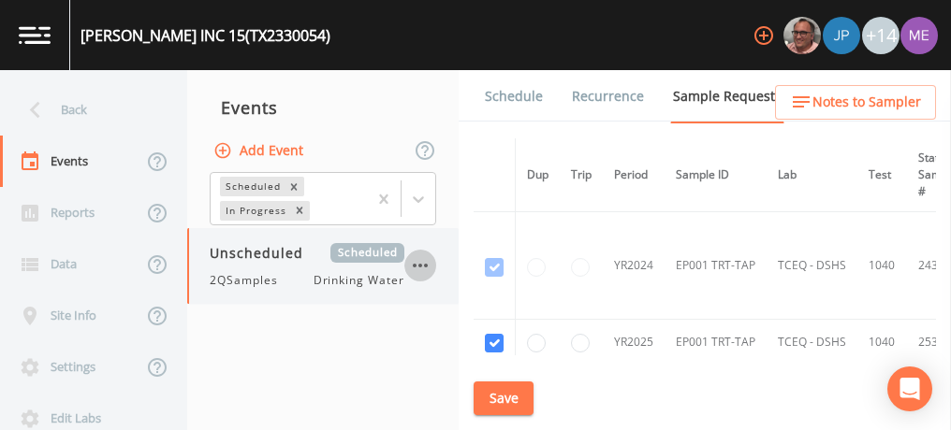
click at [421, 259] on icon "button" at bounding box center [420, 265] width 22 height 22
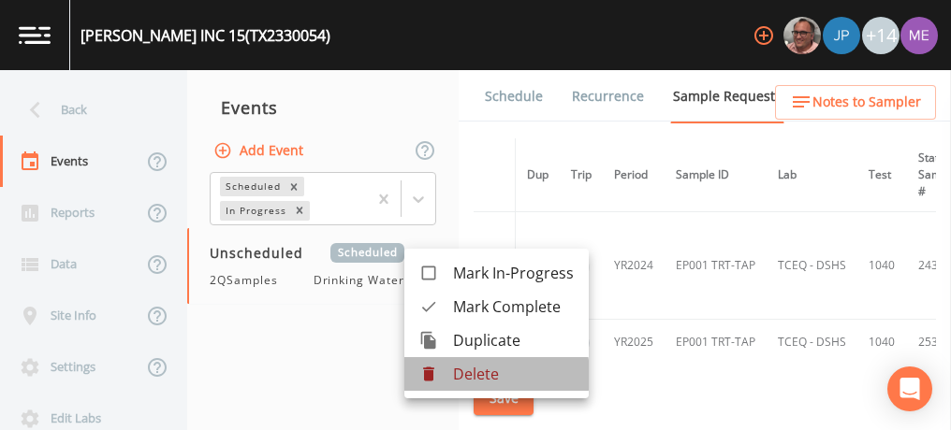
click at [478, 375] on p "Delete" at bounding box center [513, 374] width 121 height 22
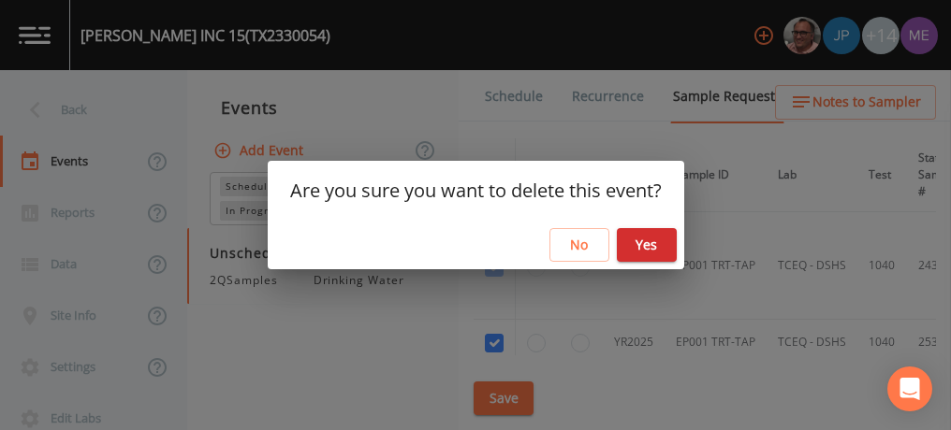
click at [642, 248] on button "Yes" at bounding box center [647, 245] width 60 height 35
